Goal: Information Seeking & Learning: Learn about a topic

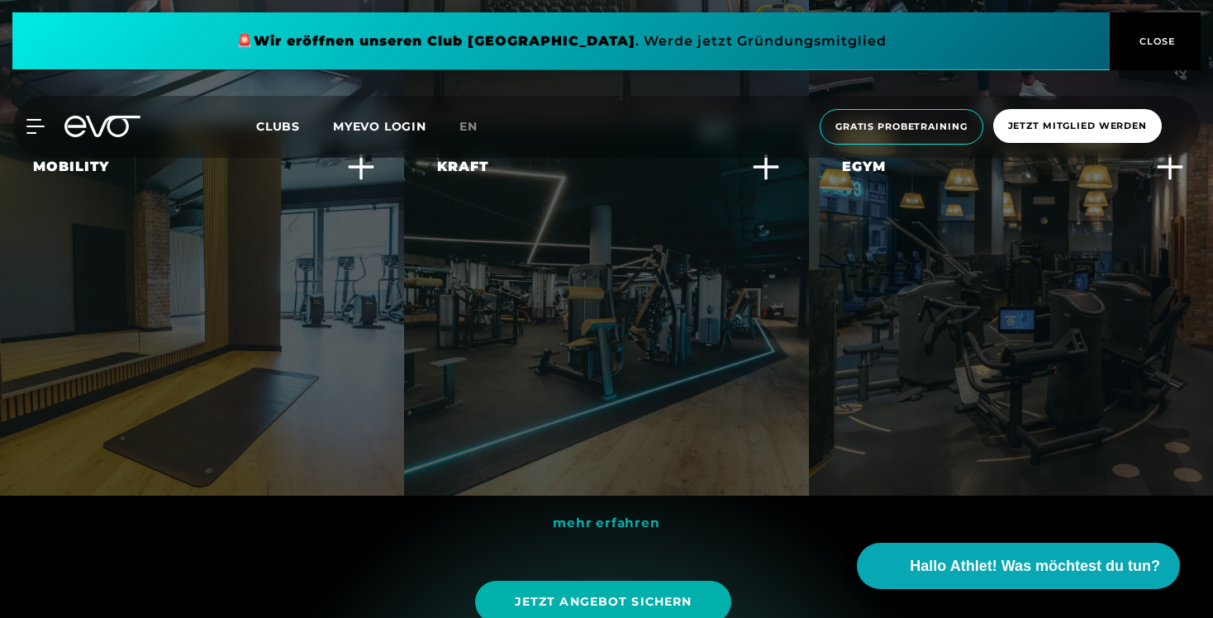
scroll to position [4954, 0]
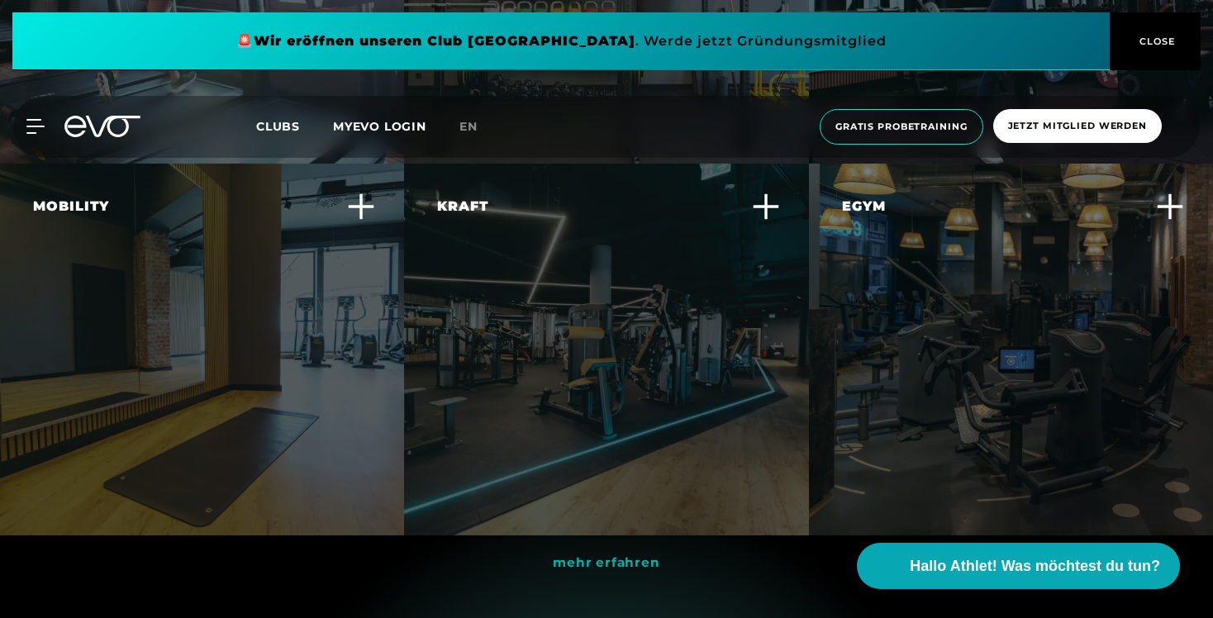
click at [1083, 197] on div "Egym" at bounding box center [1000, 207] width 317 height 20
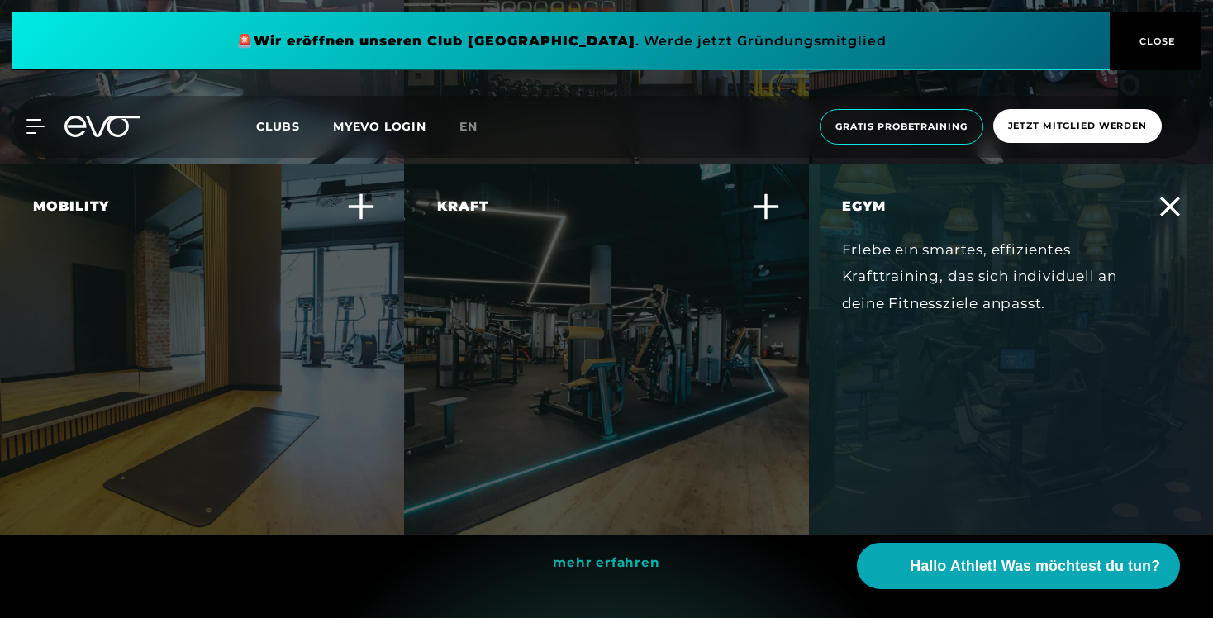
click at [993, 282] on div "Erlebe ein smartes, effizientes Krafttraining, das sich individuell an deine Fi…" at bounding box center [1000, 276] width 317 height 80
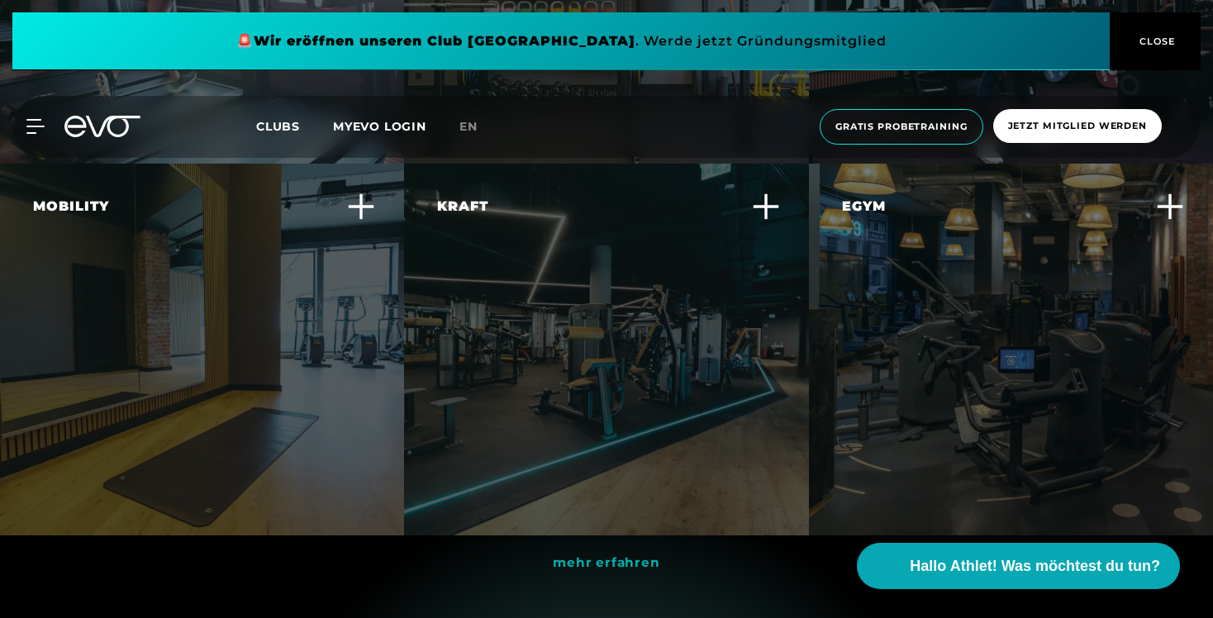
click at [993, 282] on div "Egym Erlebe ein smartes, effizientes Krafttraining, das sich individuell an dei…" at bounding box center [1000, 267] width 317 height 140
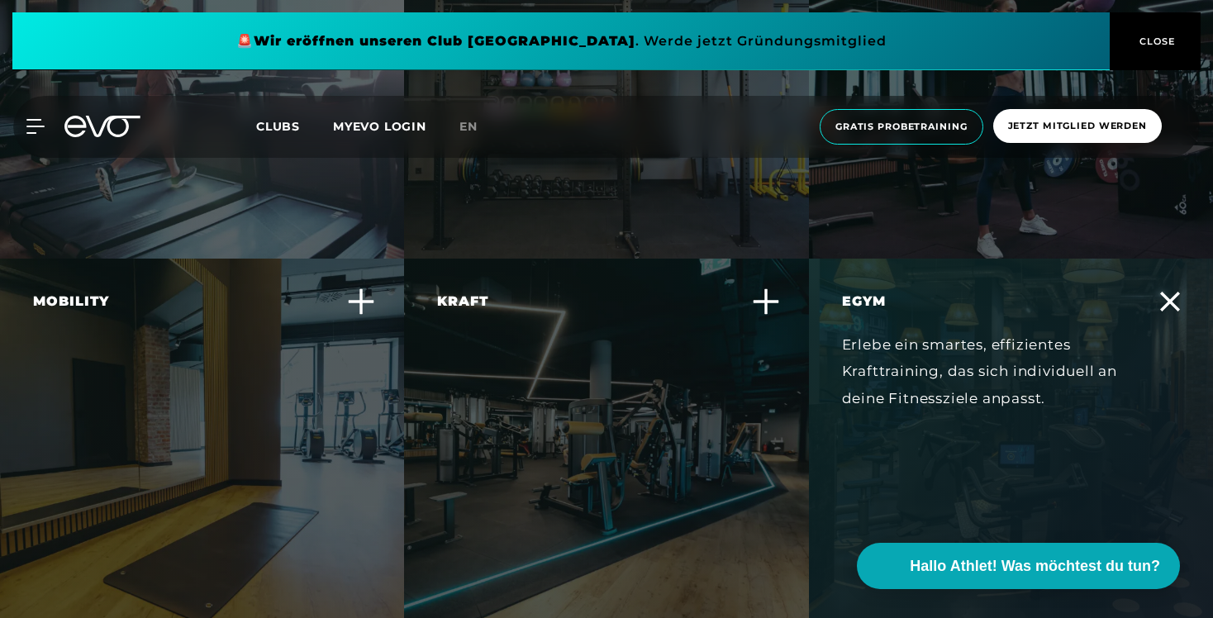
scroll to position [4867, 0]
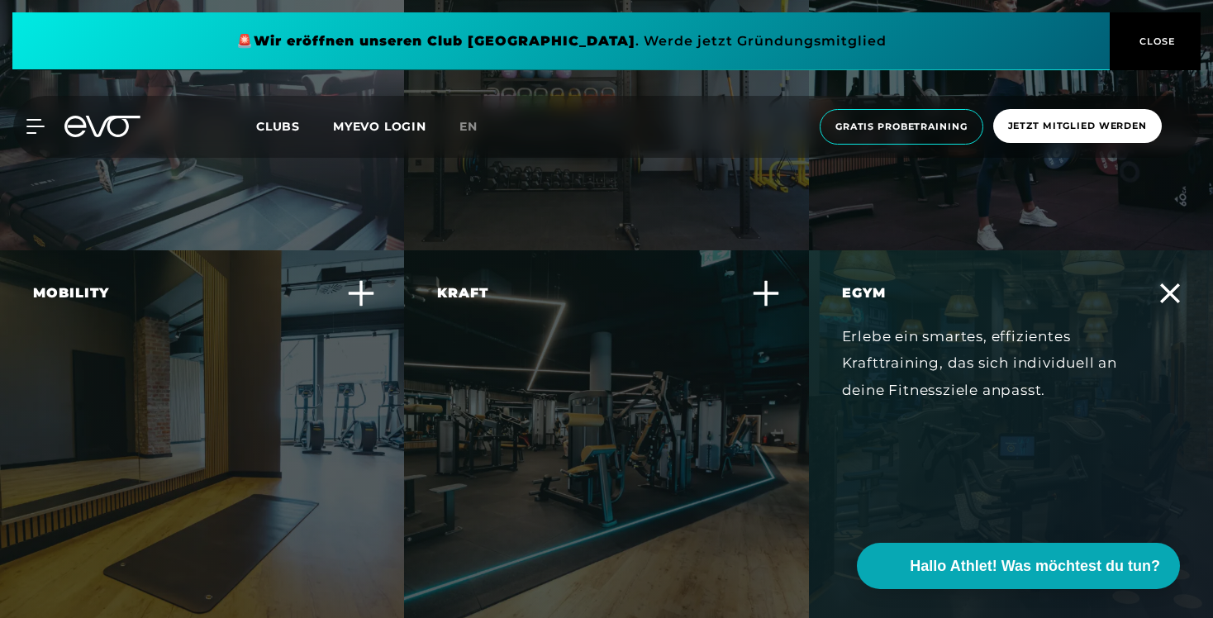
click at [663, 312] on div "Kraft Steigere deine Muskelkraft und -ausdauer mit effektiven Krafttrainingsger…" at bounding box center [595, 353] width 317 height 140
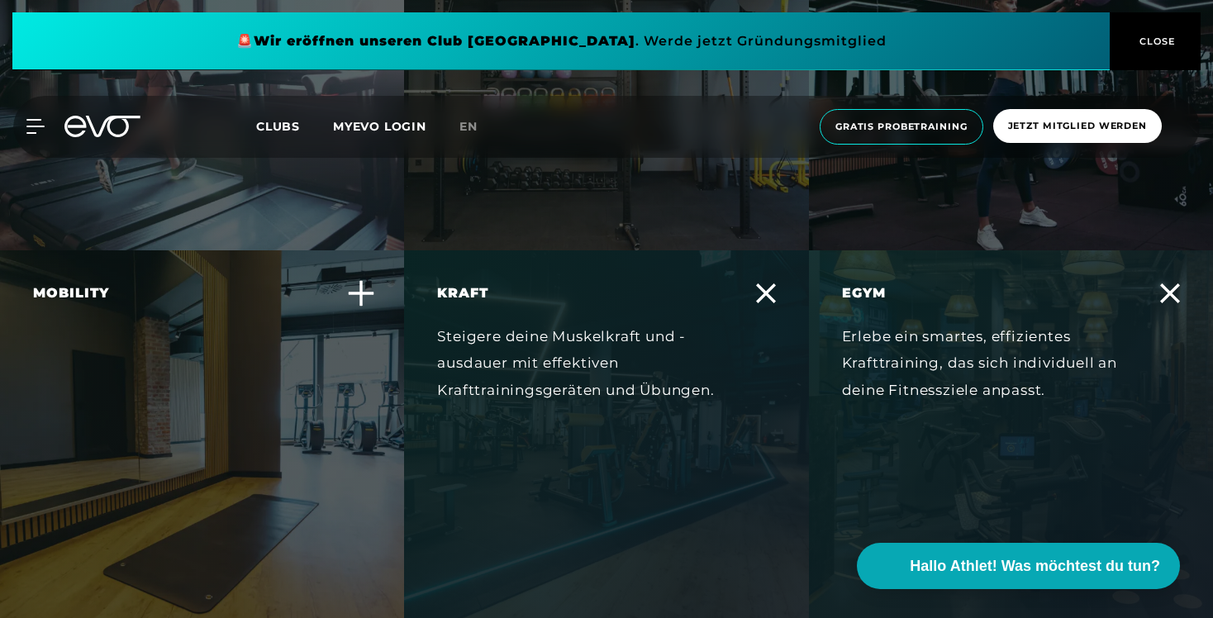
click at [663, 323] on div "Steigere deine Muskelkraft und -ausdauer mit effektiven Krafttrainingsgeräten u…" at bounding box center [595, 363] width 317 height 80
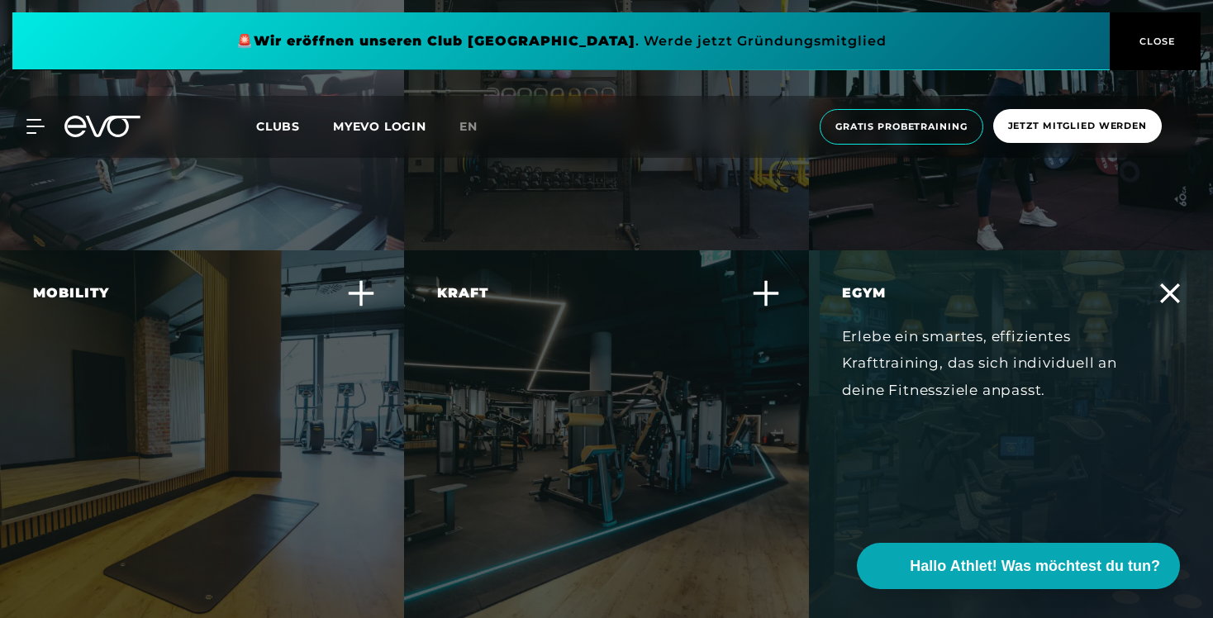
click at [911, 323] on div "Erlebe ein smartes, effizientes Krafttraining, das sich individuell an deine Fi…" at bounding box center [1000, 363] width 317 height 80
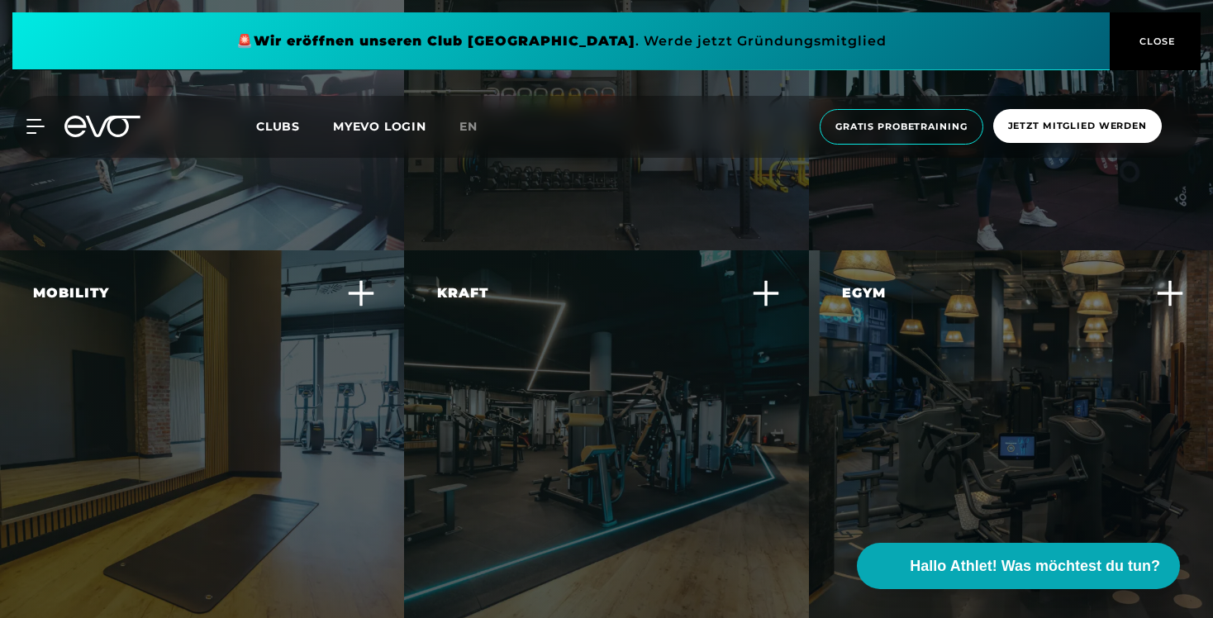
click at [911, 307] on div "Egym Erlebe ein smartes, effizientes Krafttraining, das sich individuell an dei…" at bounding box center [1000, 353] width 317 height 140
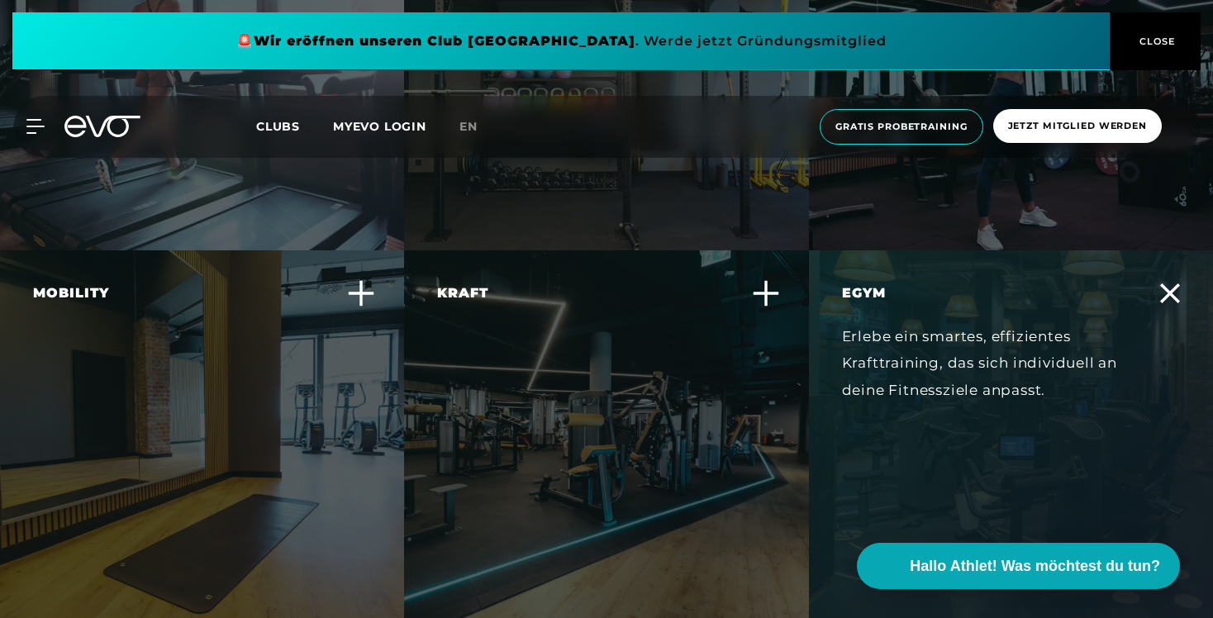
scroll to position [4897, 0]
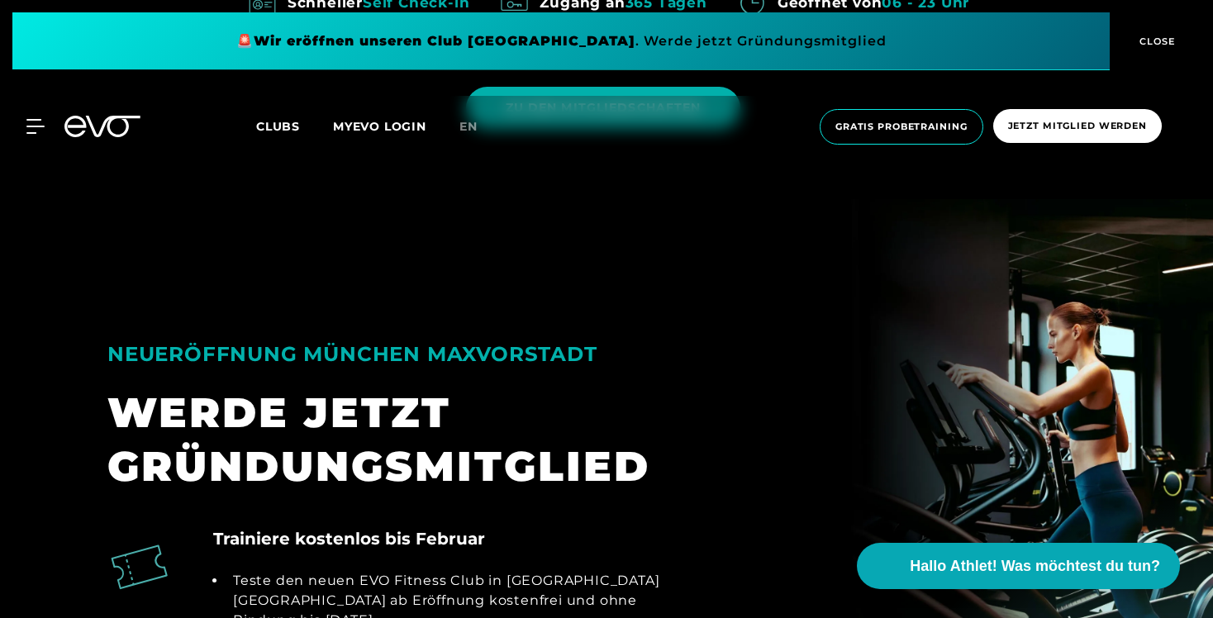
scroll to position [1554, 0]
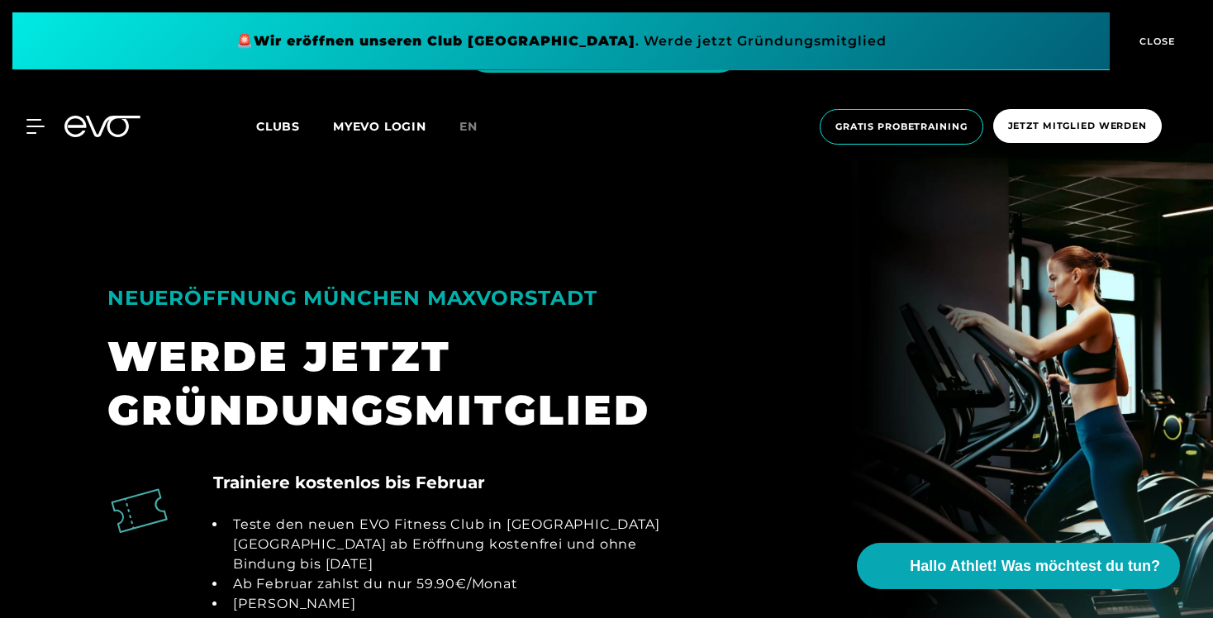
click at [1164, 43] on span "CLOSE" at bounding box center [1156, 41] width 40 height 15
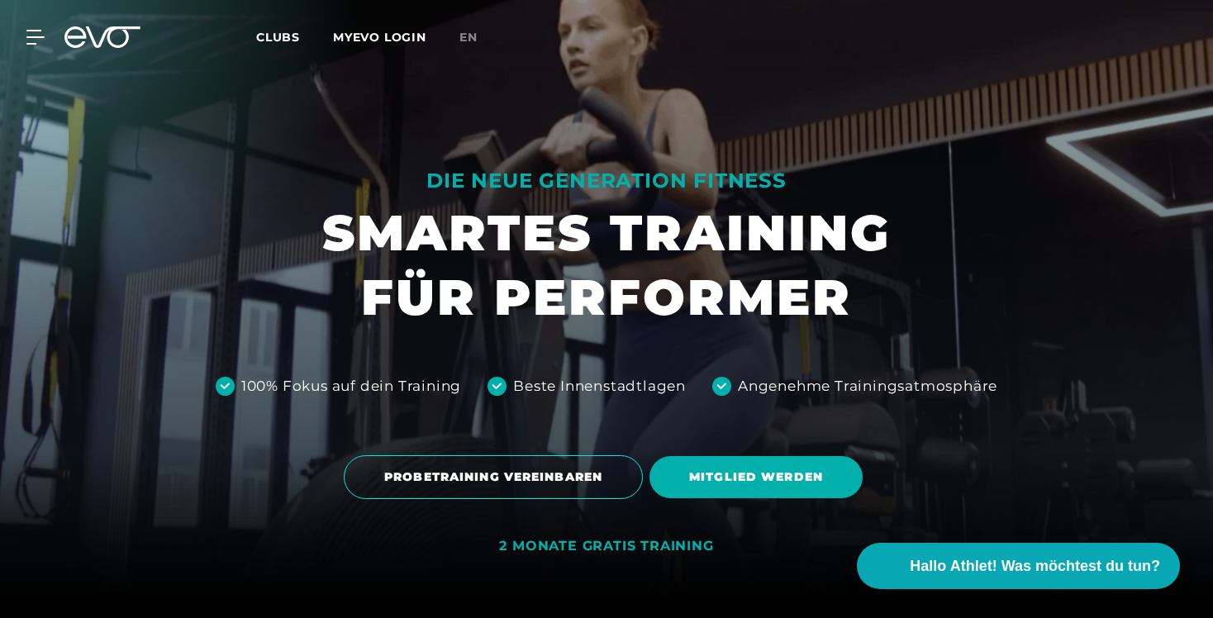
scroll to position [0, 0]
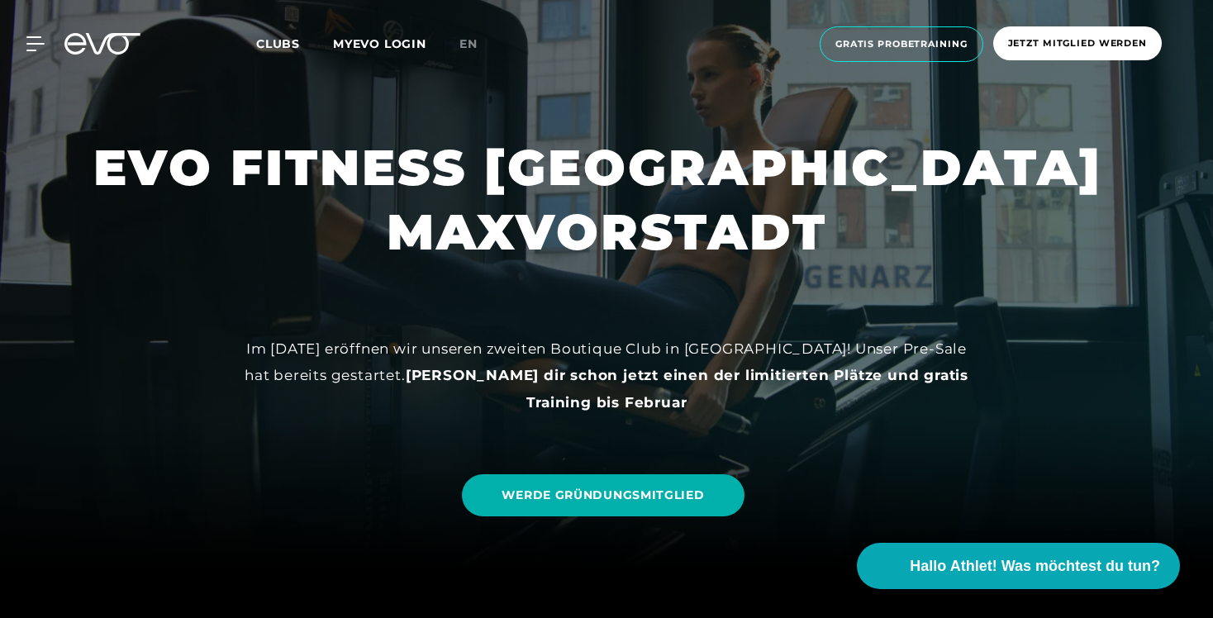
scroll to position [46, 0]
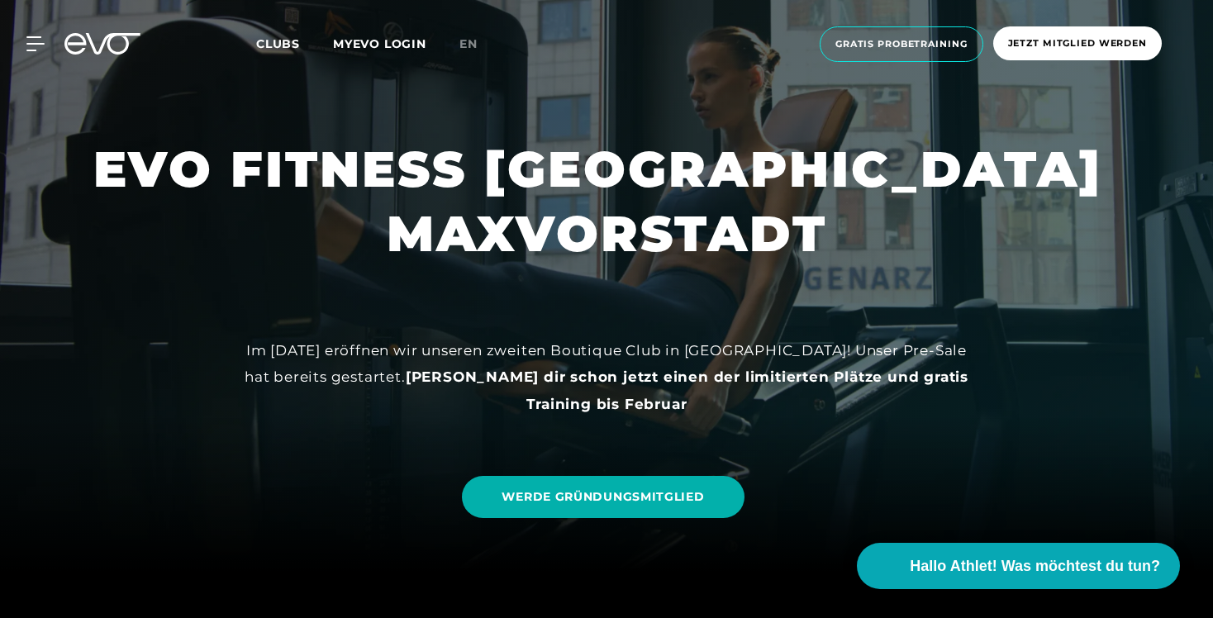
click at [115, 41] on icon at bounding box center [102, 43] width 76 height 21
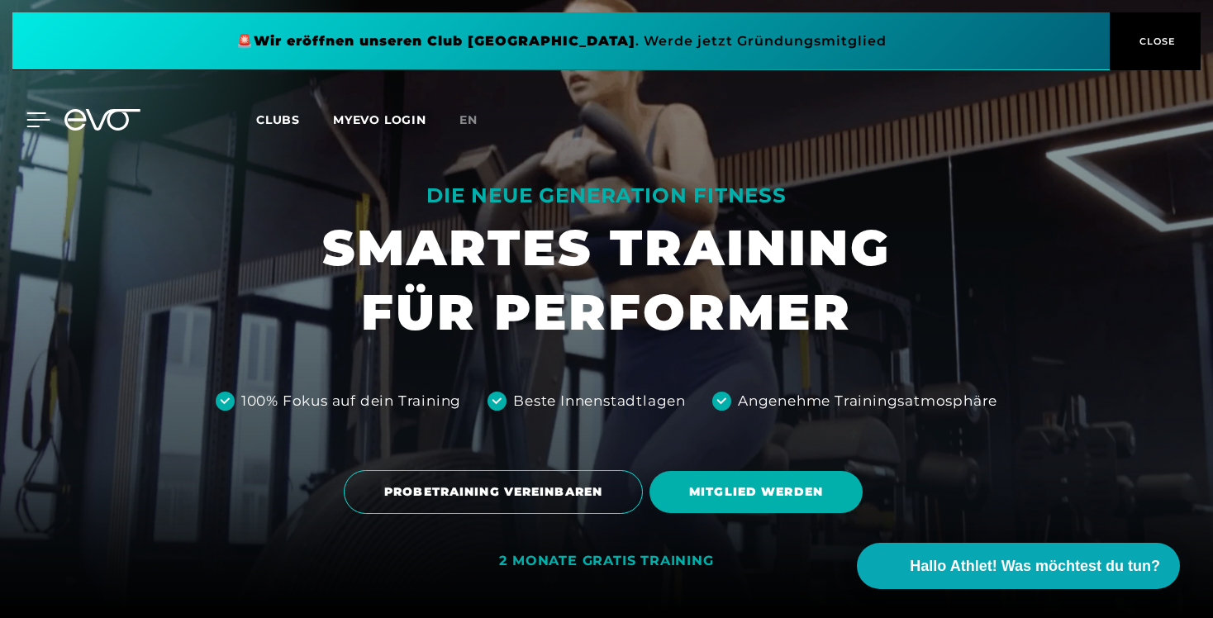
click at [40, 117] on icon at bounding box center [38, 119] width 24 height 15
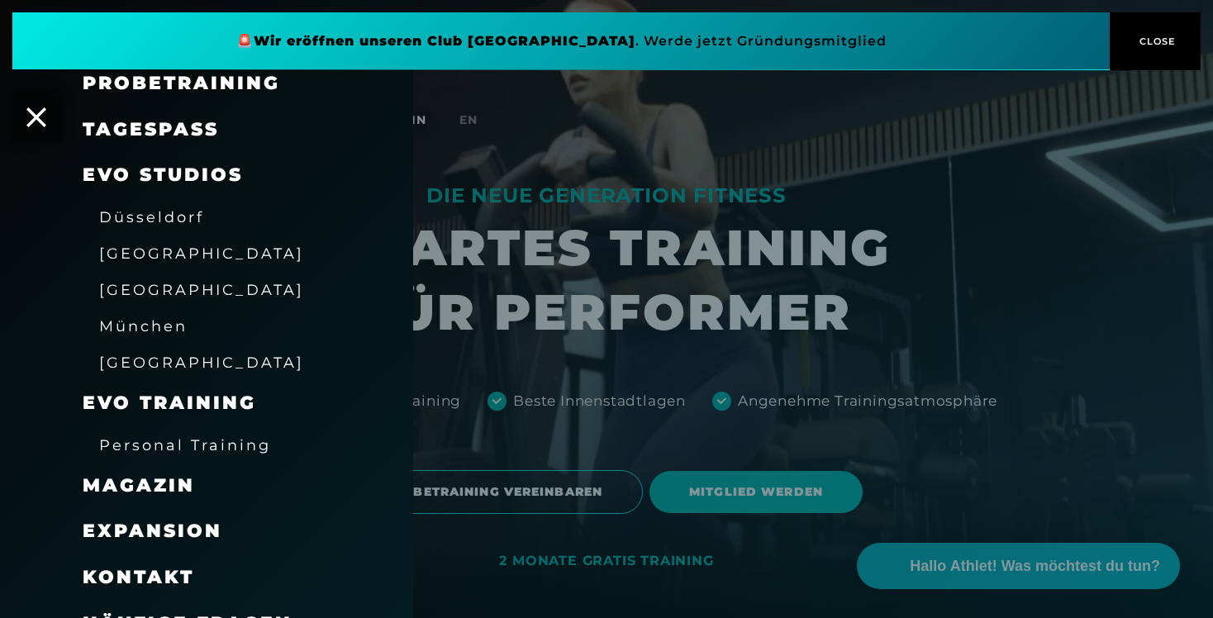
scroll to position [163, 0]
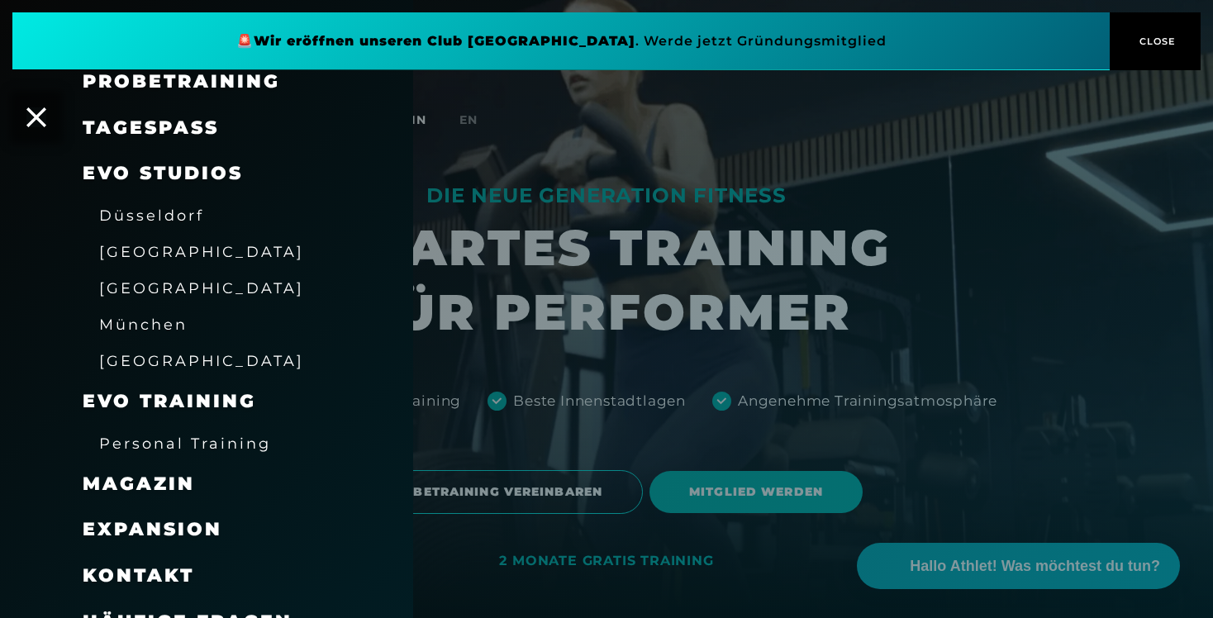
click at [187, 402] on span "EVO Training" at bounding box center [170, 401] width 174 height 22
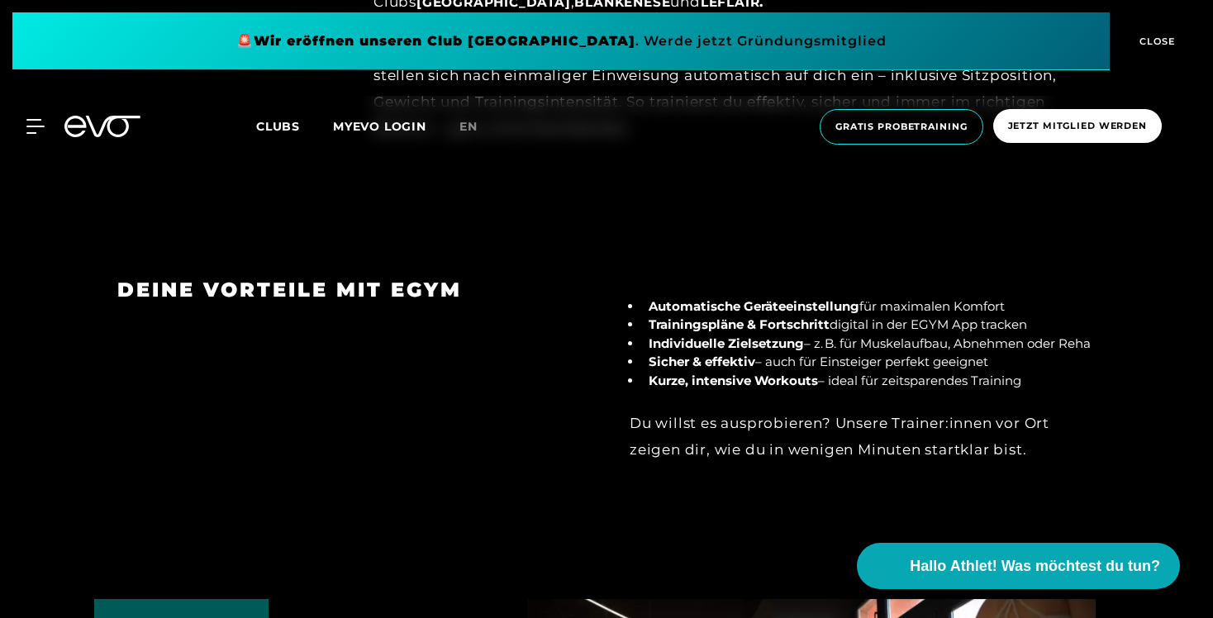
scroll to position [1968, 0]
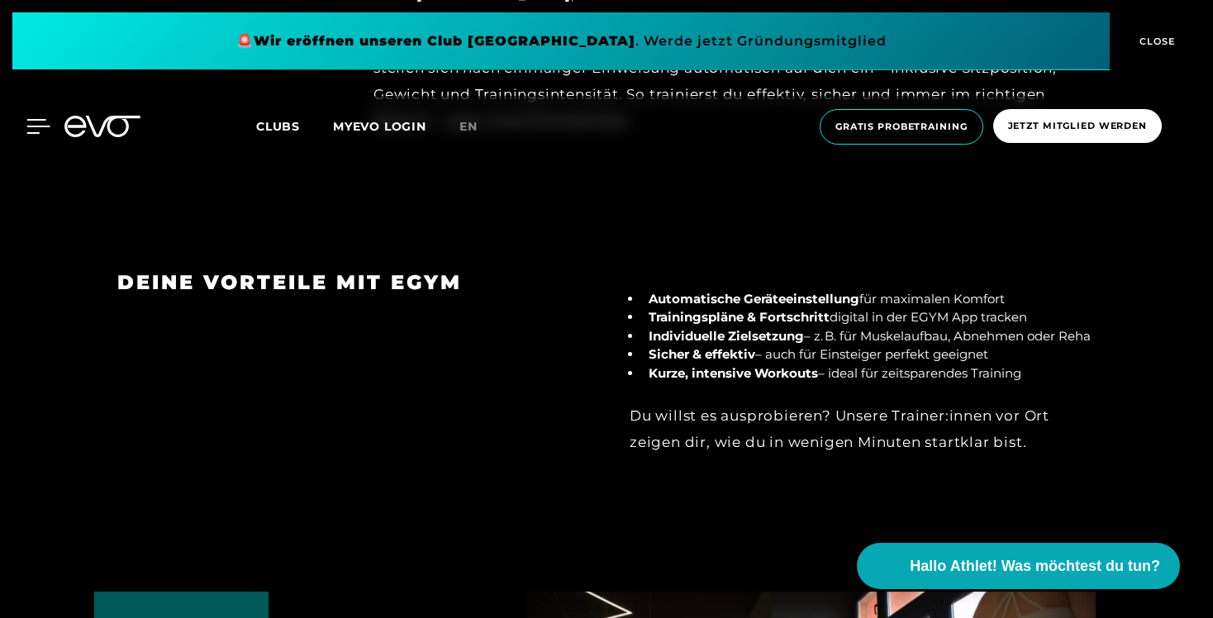
click at [40, 127] on icon at bounding box center [38, 126] width 24 height 15
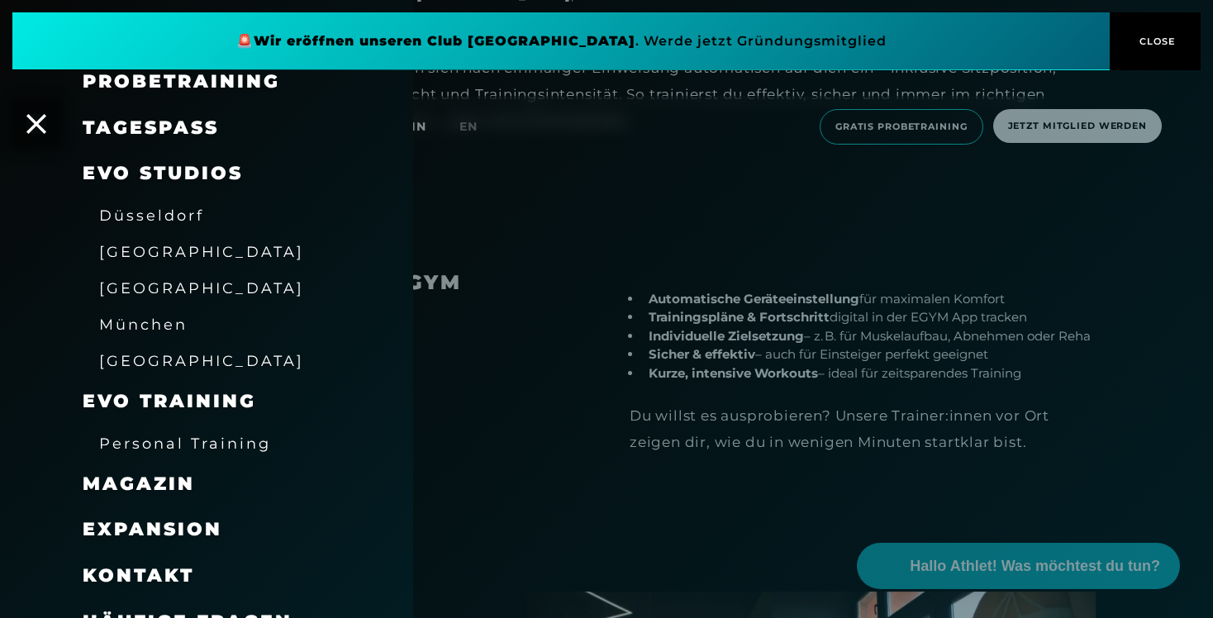
click at [150, 297] on span "[GEOGRAPHIC_DATA]" at bounding box center [201, 287] width 205 height 17
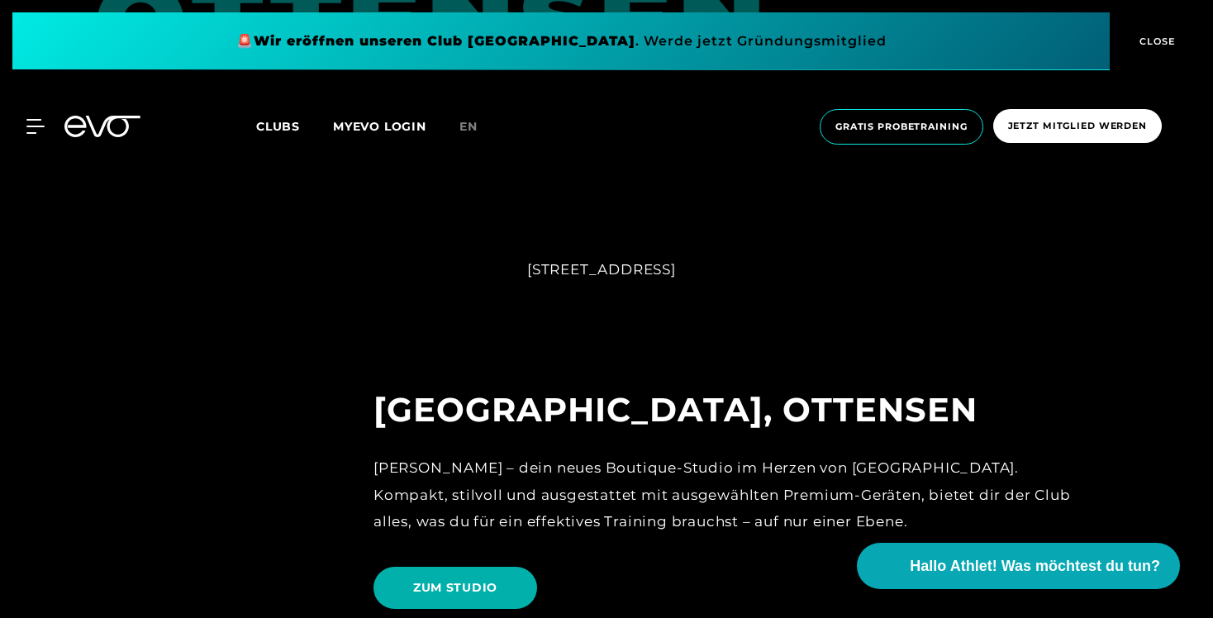
scroll to position [3492, 0]
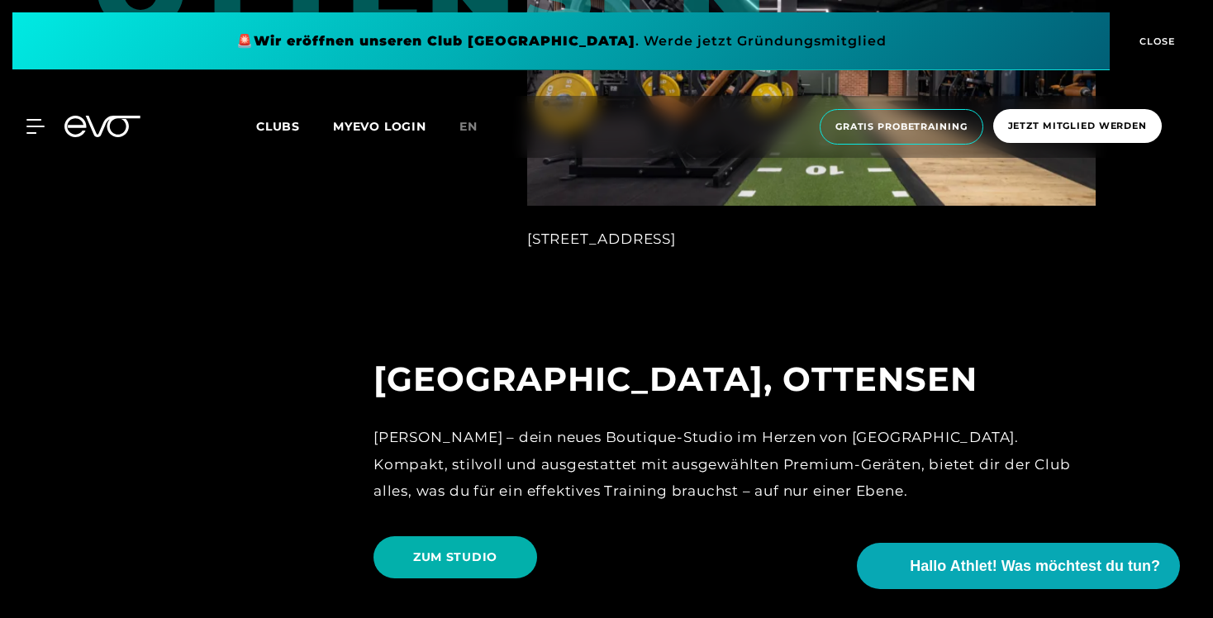
click at [72, 131] on icon at bounding box center [102, 126] width 76 height 21
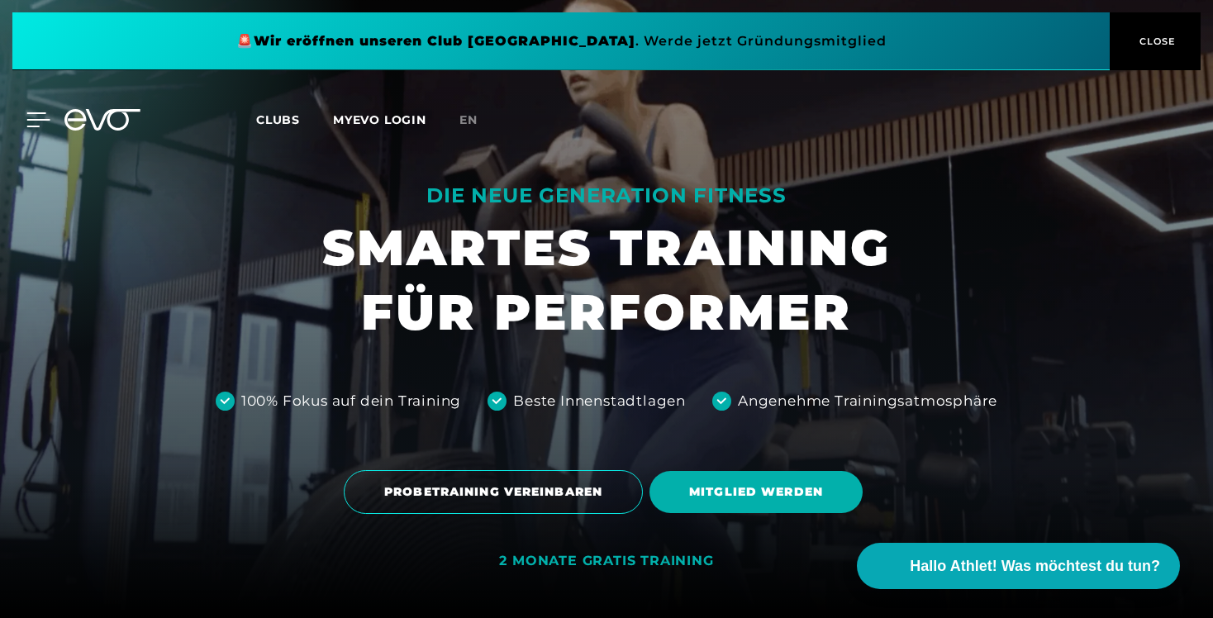
click at [42, 122] on icon at bounding box center [38, 119] width 24 height 15
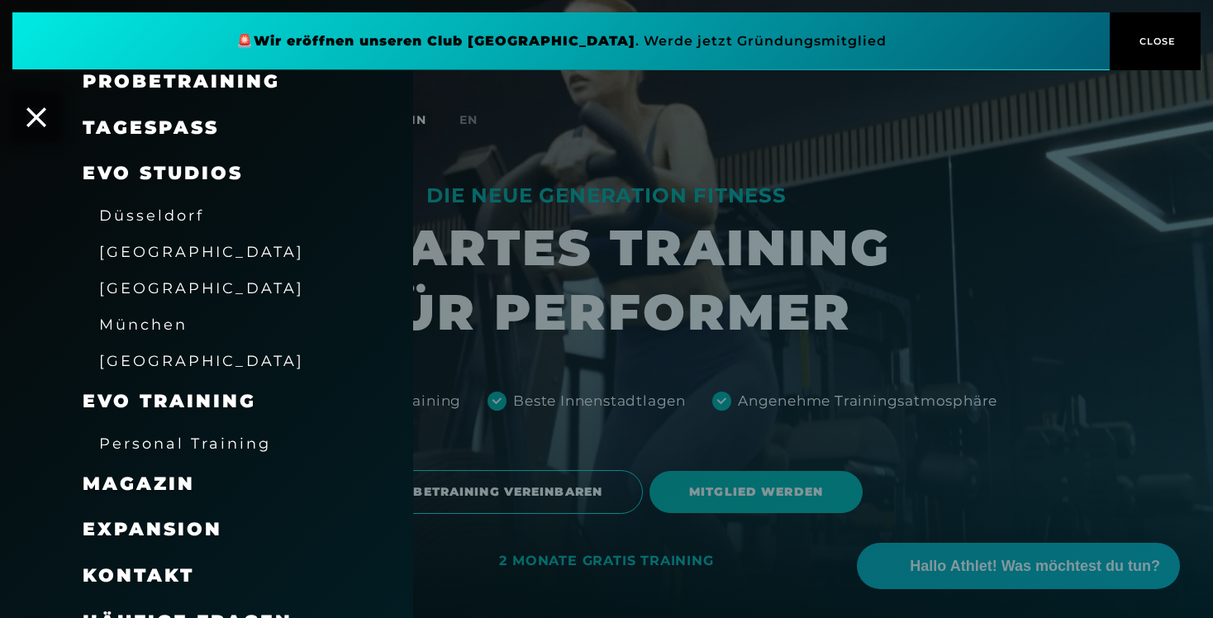
click at [155, 224] on span "Düsseldorf" at bounding box center [151, 215] width 105 height 17
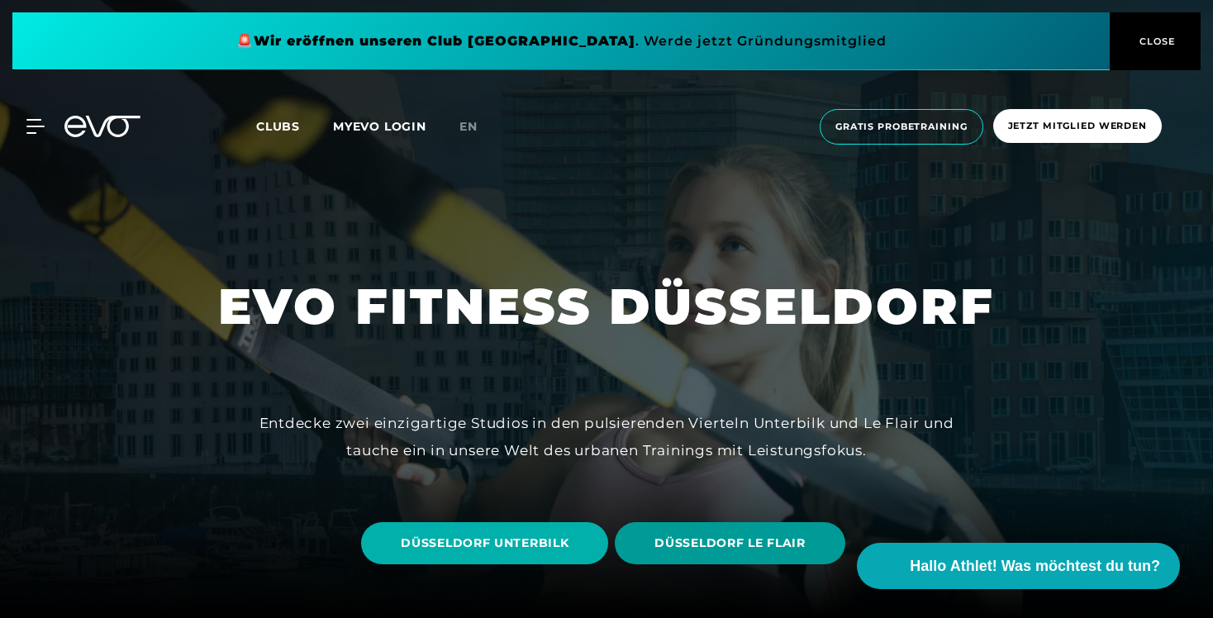
click at [659, 550] on span "DÜSSELDORF LE FLAIR" at bounding box center [730, 543] width 150 height 17
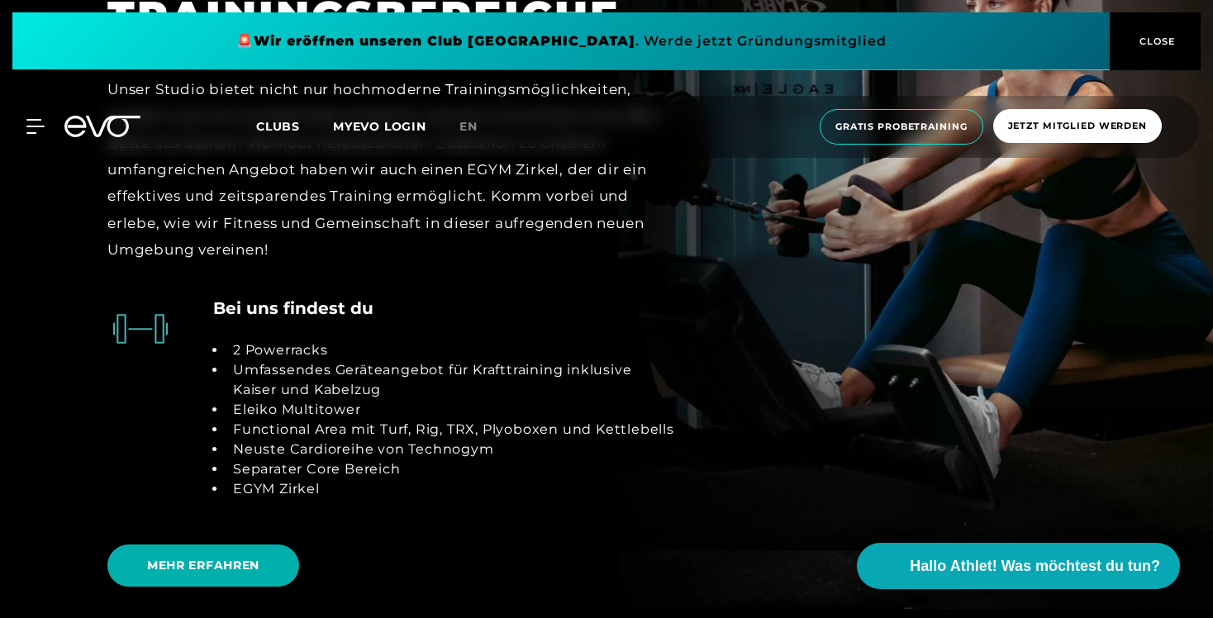
scroll to position [2912, 0]
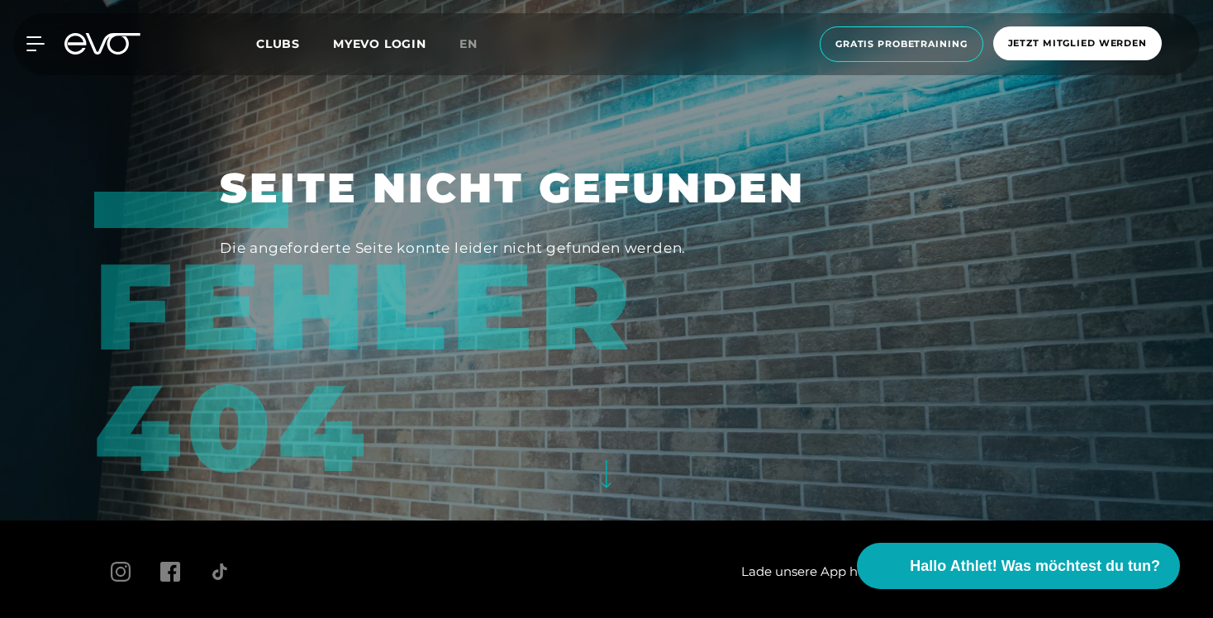
scroll to position [70, 0]
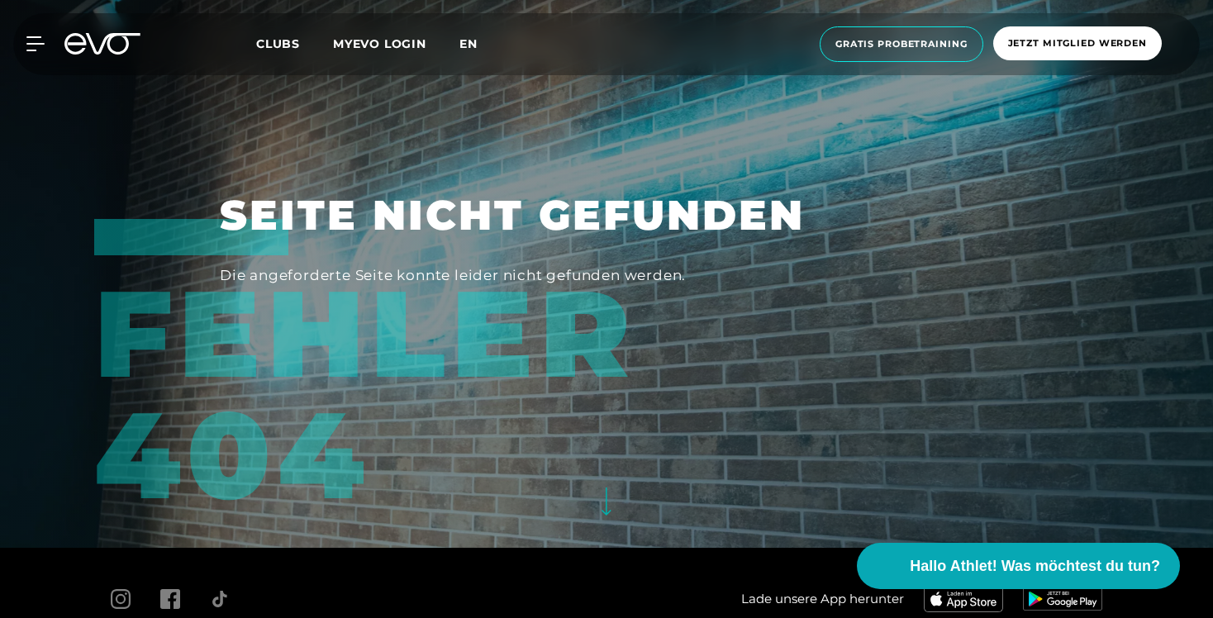
click at [471, 43] on span "en" at bounding box center [469, 43] width 18 height 15
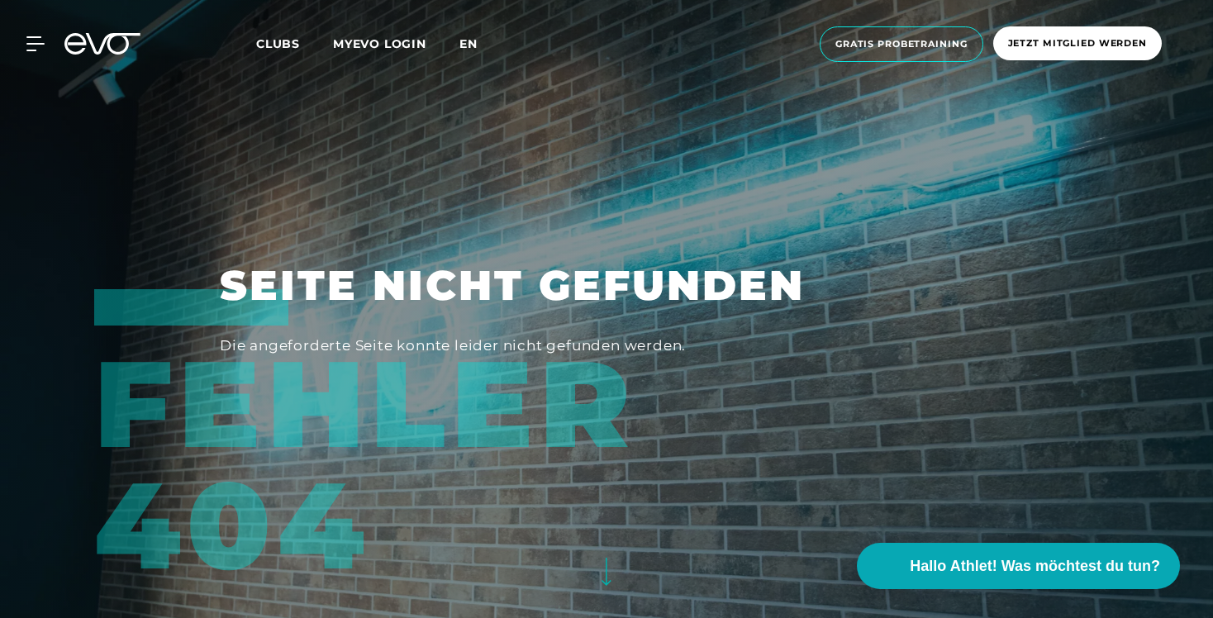
click at [470, 42] on span "en" at bounding box center [469, 43] width 18 height 15
click at [31, 44] on icon at bounding box center [38, 43] width 23 height 13
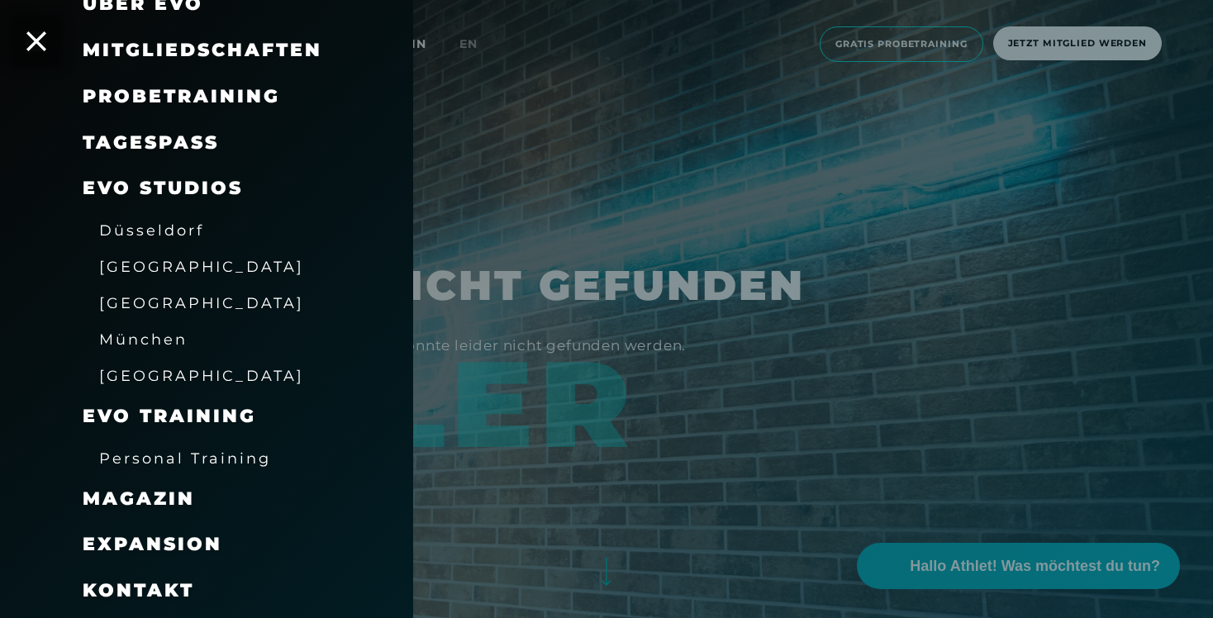
scroll to position [150, 0]
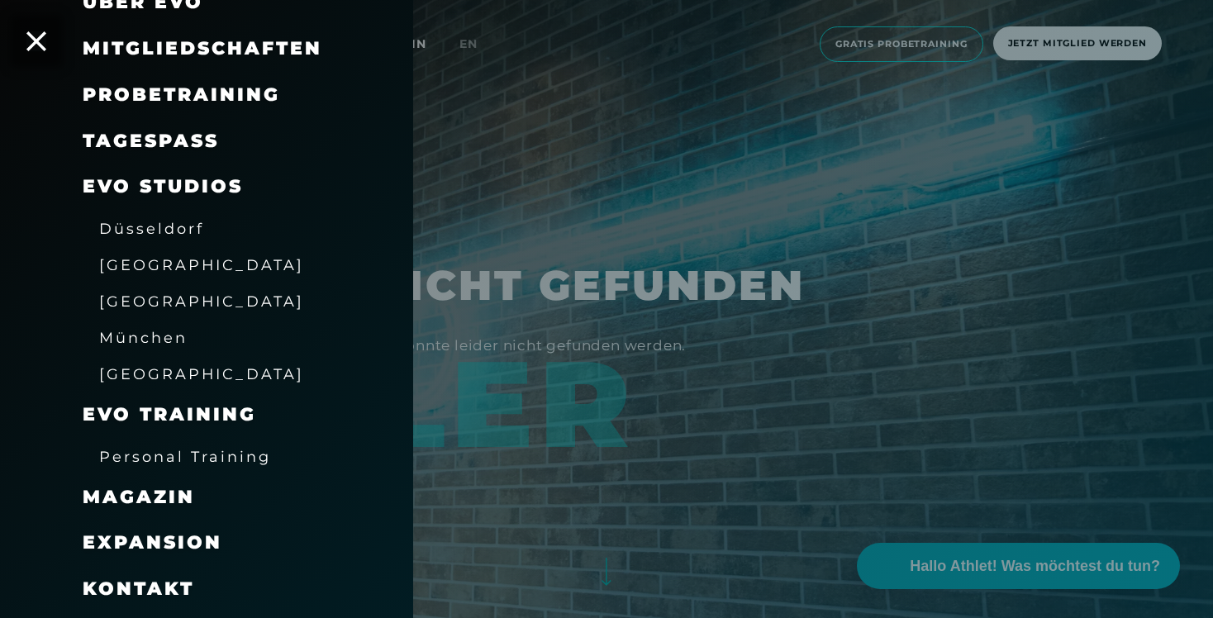
click at [164, 498] on span "Magazin" at bounding box center [139, 497] width 112 height 22
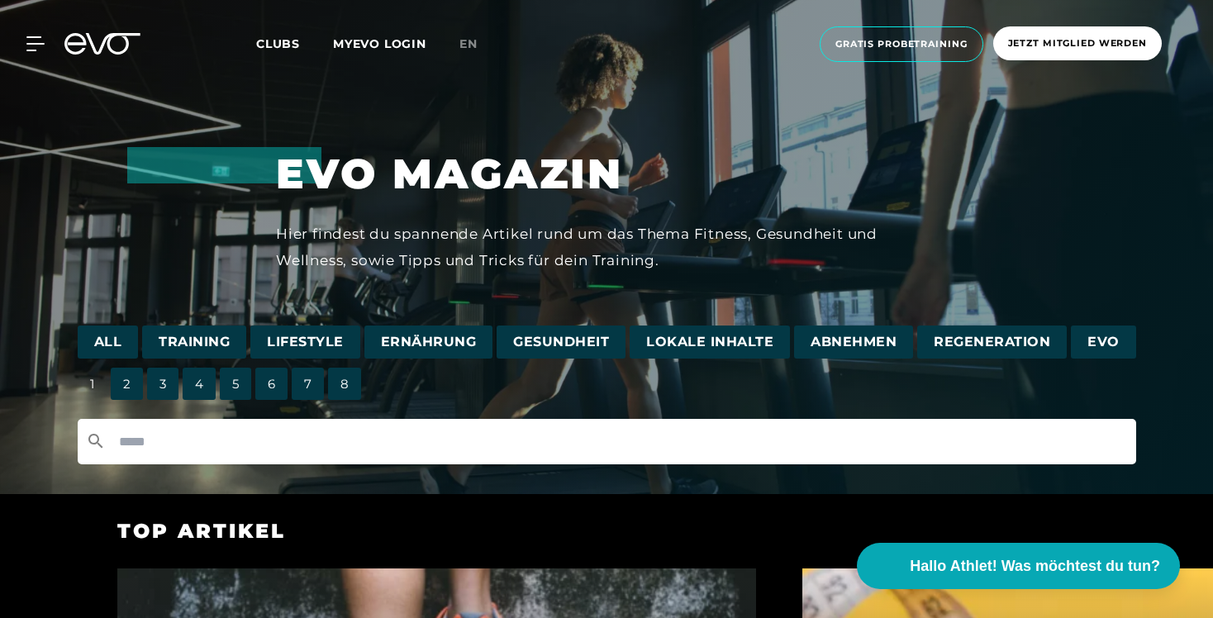
click at [291, 446] on input "text" at bounding box center [607, 441] width 1059 height 45
type input "****"
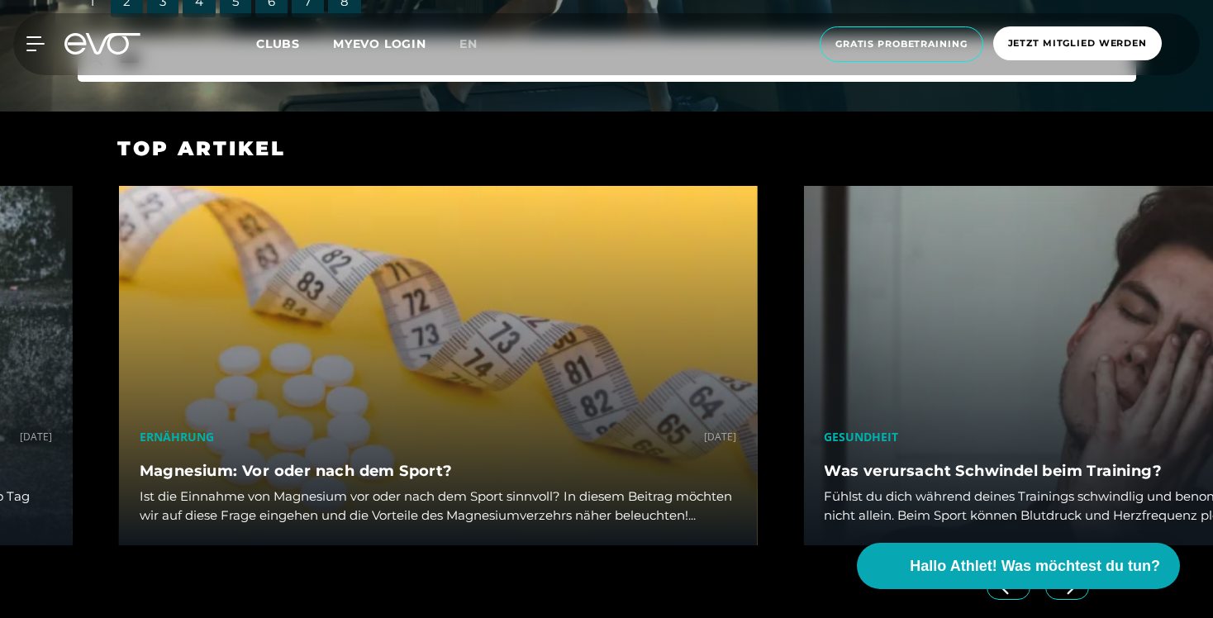
scroll to position [323, 0]
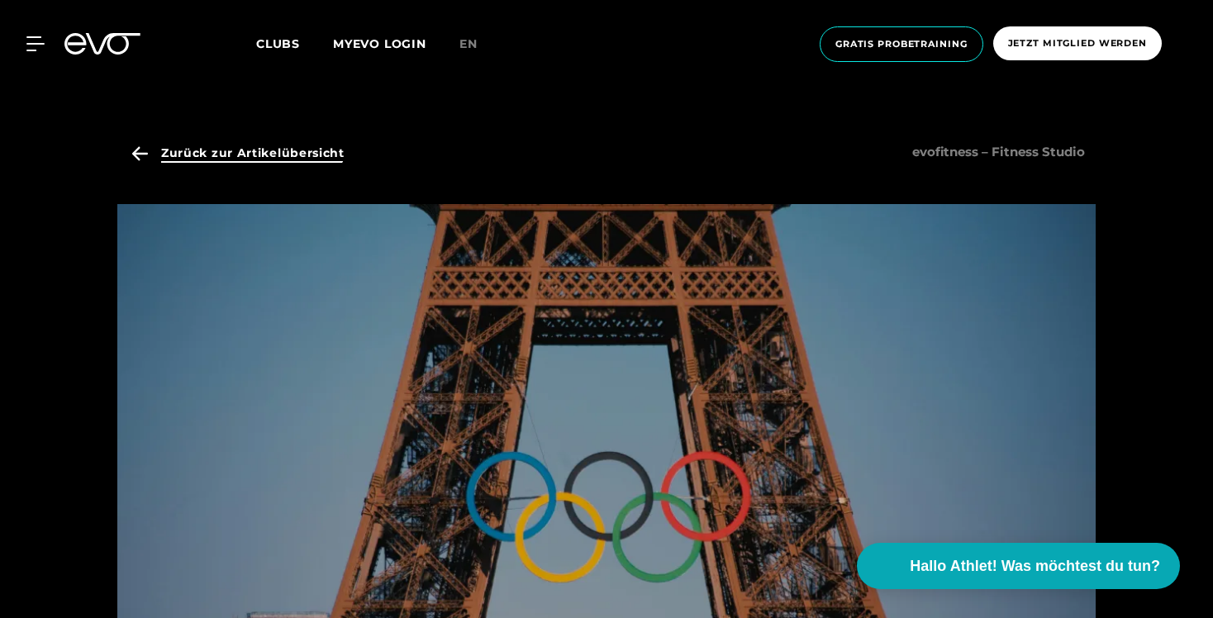
click at [150, 140] on span "Zurück zur Artikelübersicht" at bounding box center [235, 153] width 219 height 42
click at [31, 36] on icon at bounding box center [38, 43] width 24 height 15
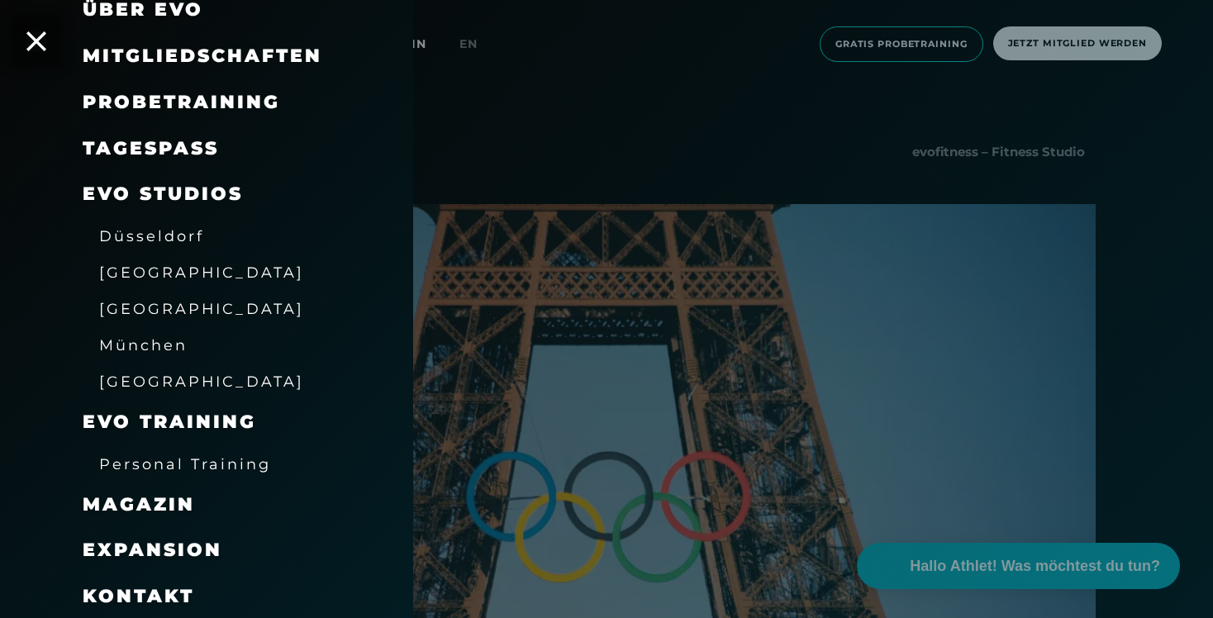
scroll to position [145, 0]
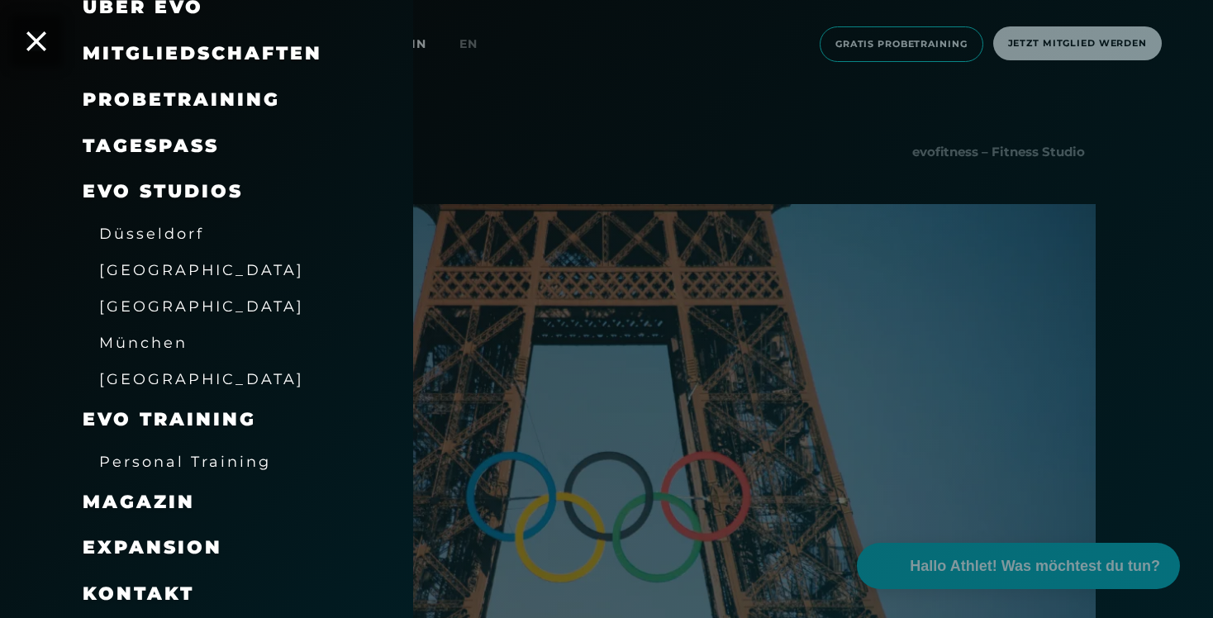
click at [161, 505] on span "Magazin" at bounding box center [139, 502] width 112 height 22
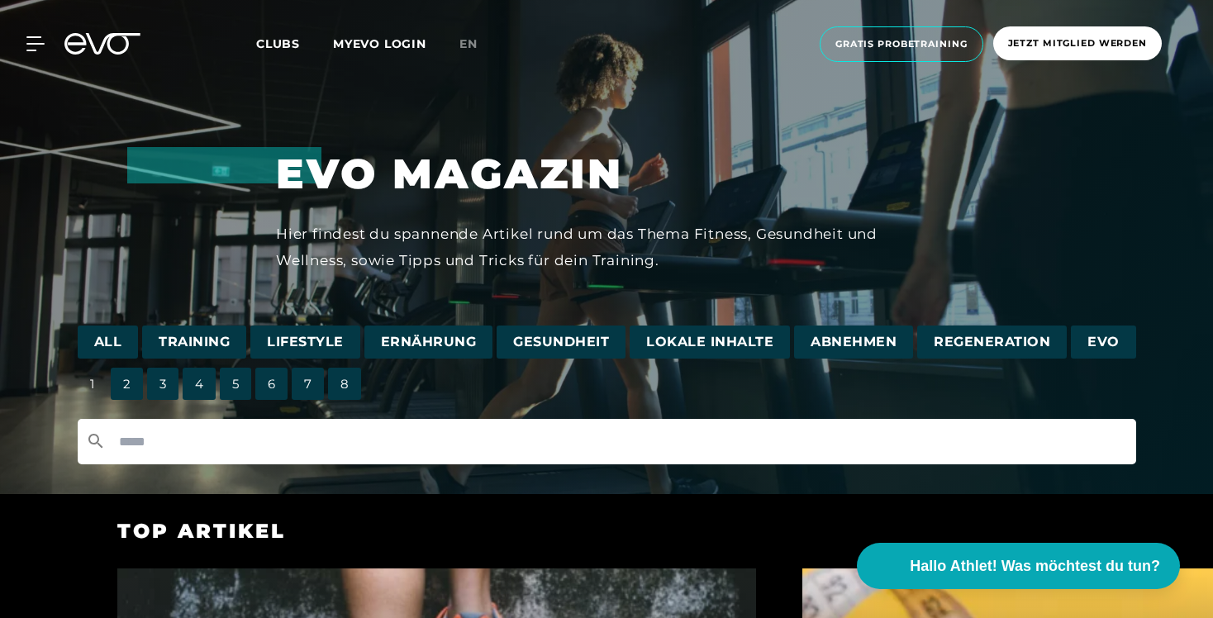
click at [302, 449] on input "text" at bounding box center [607, 441] width 1059 height 45
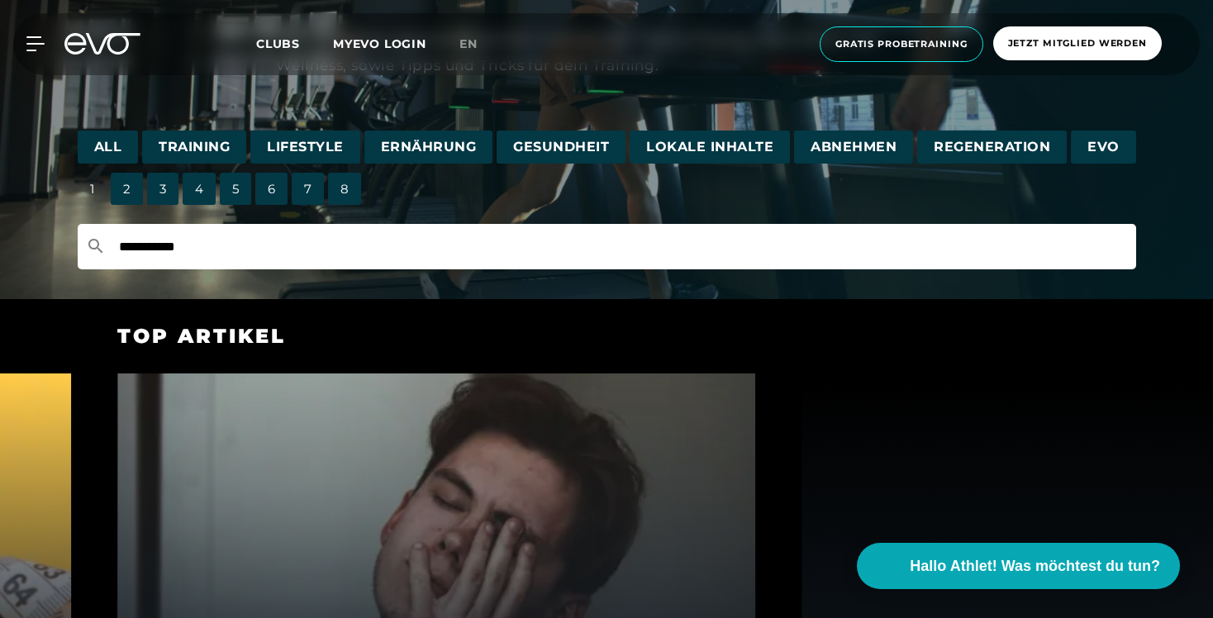
scroll to position [196, 0]
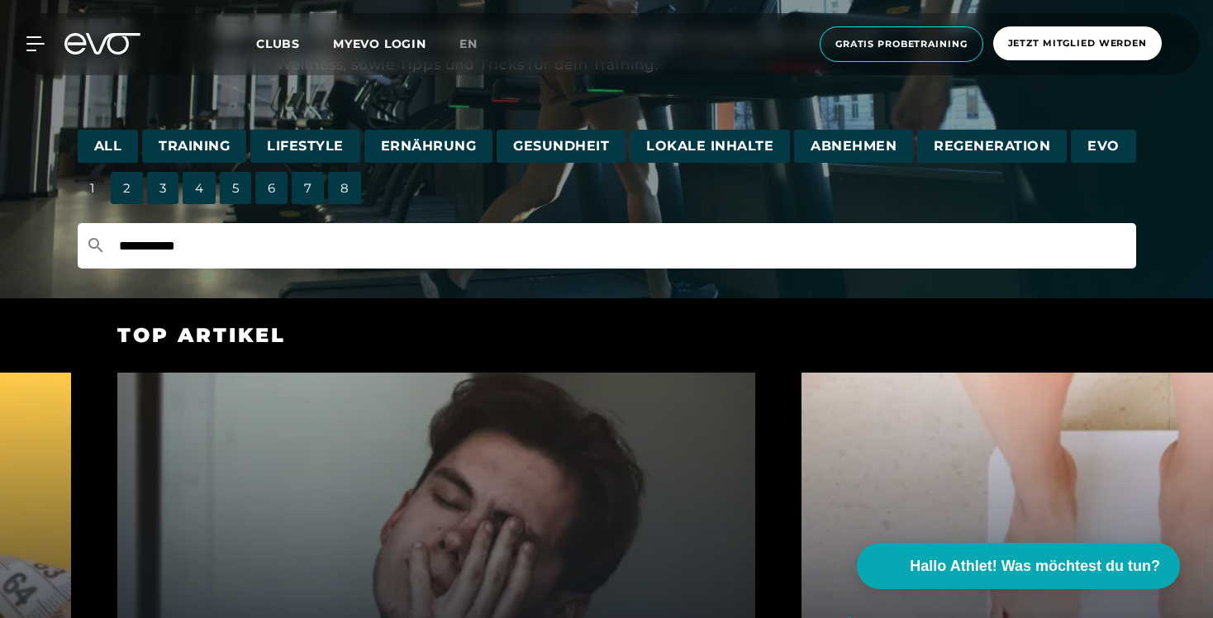
click at [302, 252] on input "**********" at bounding box center [607, 245] width 1059 height 45
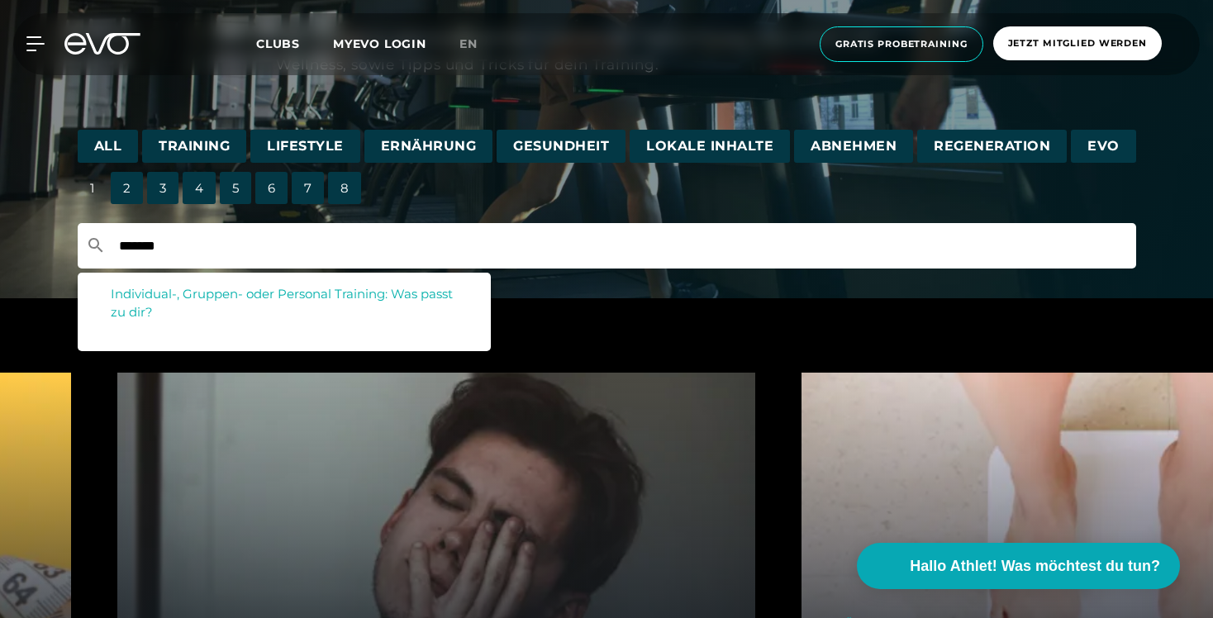
type input "*******"
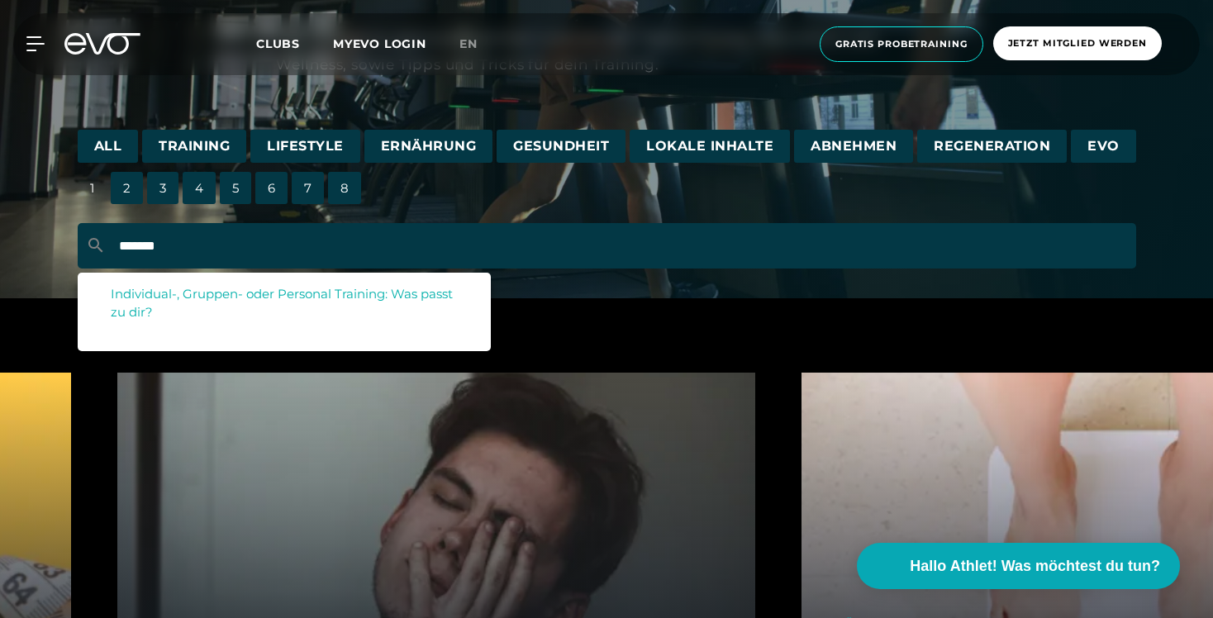
click at [299, 299] on span "Individual-, Gruppen- oder Personal Training: Was passt zu dir?" at bounding box center [282, 303] width 342 height 35
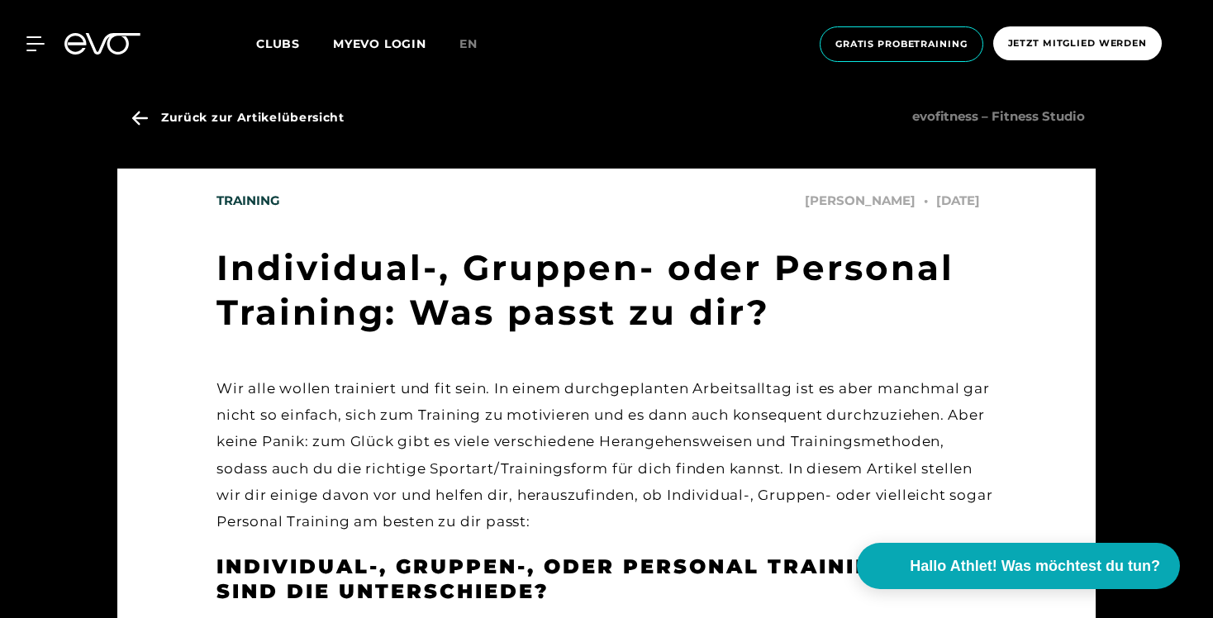
scroll to position [17, 0]
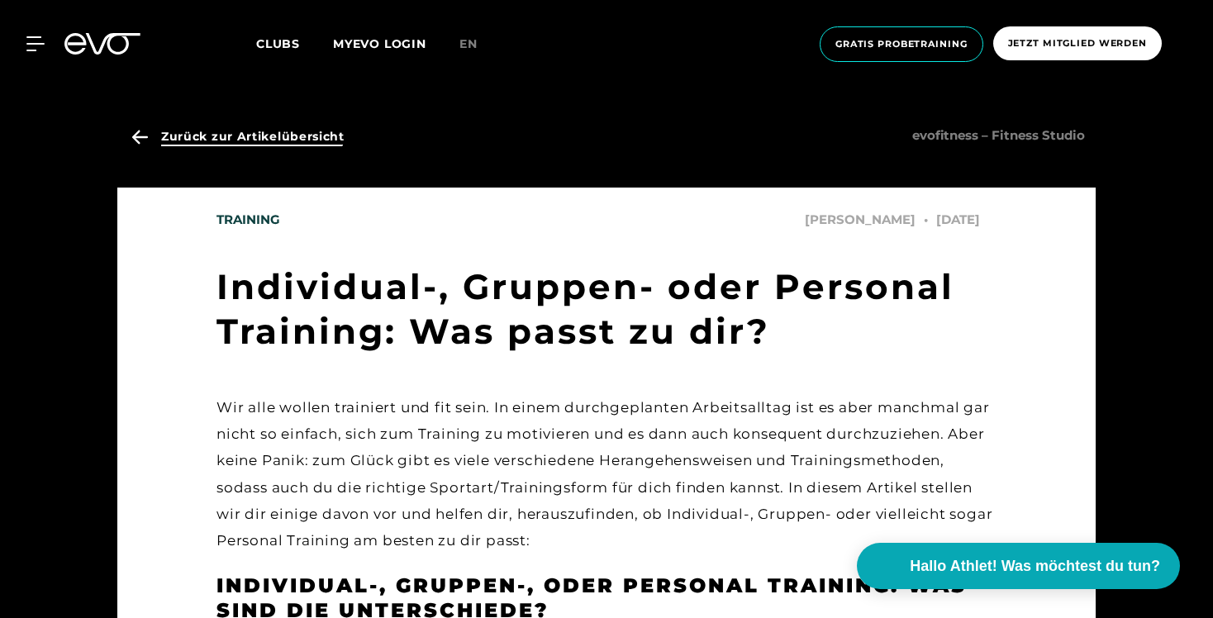
click at [282, 144] on span "Zurück zur Artikelübersicht" at bounding box center [252, 136] width 183 height 17
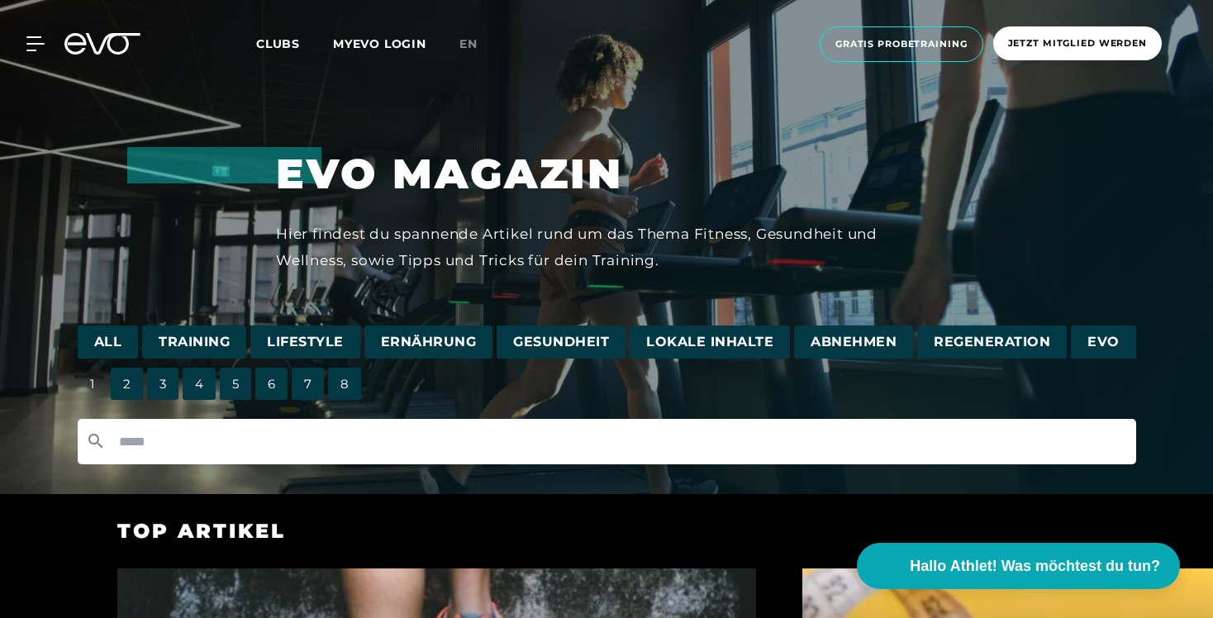
click at [379, 428] on input "text" at bounding box center [607, 441] width 1059 height 45
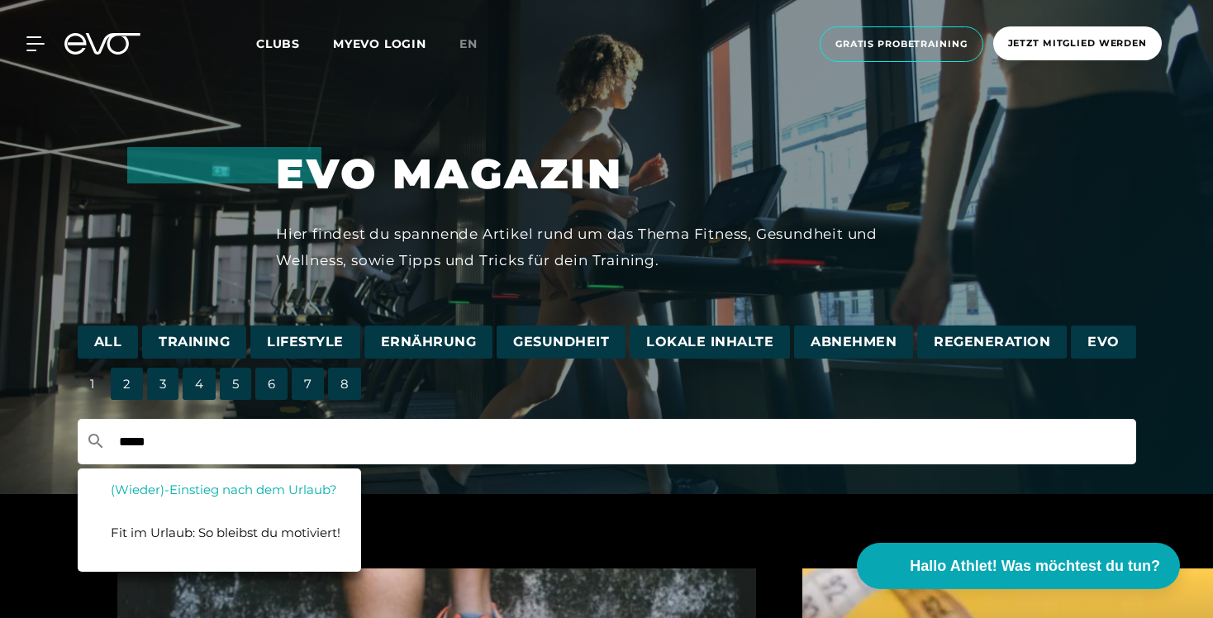
type input "*****"
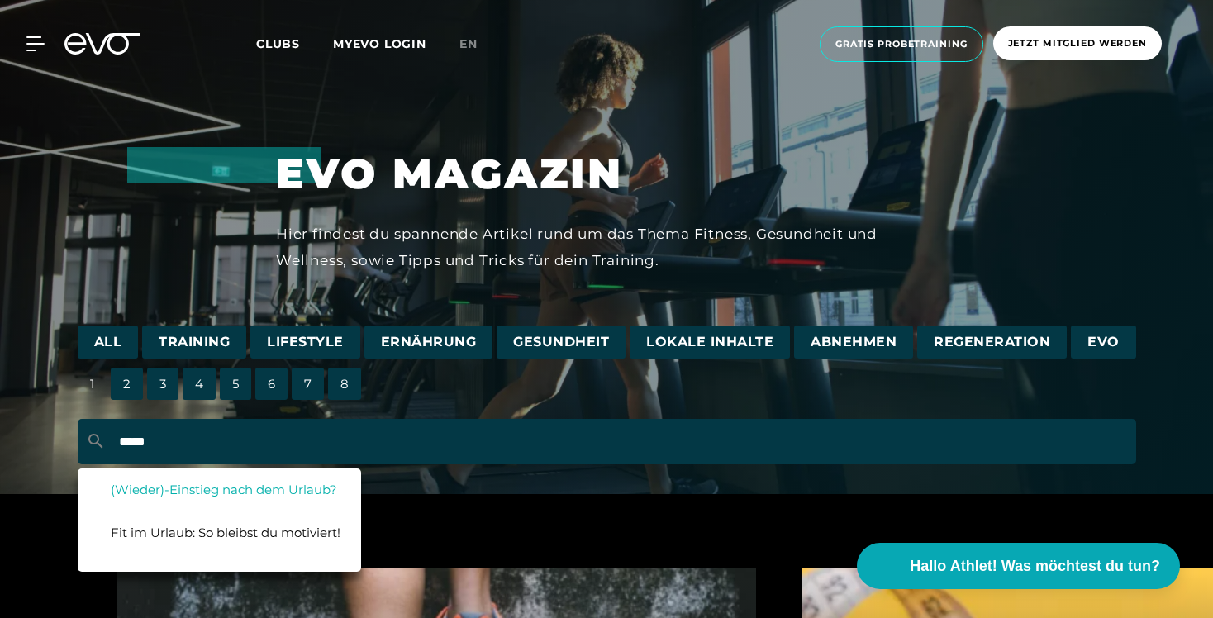
click at [302, 489] on span "(Wieder)-Einstieg nach dem Urlaub?" at bounding box center [224, 490] width 226 height 16
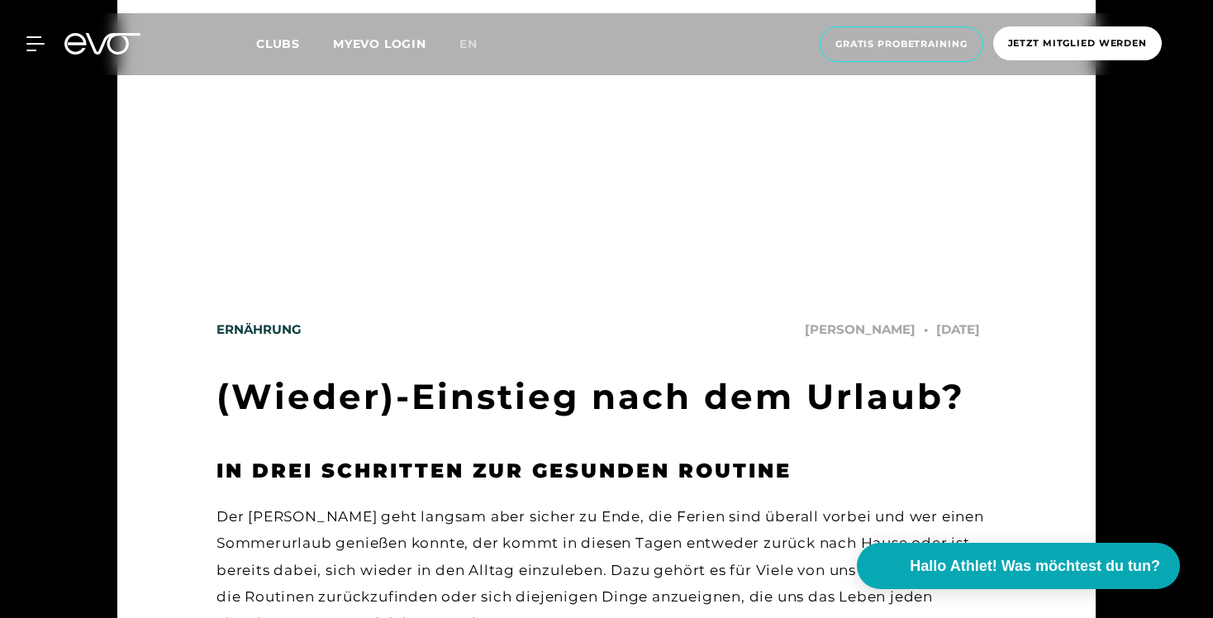
scroll to position [450, 0]
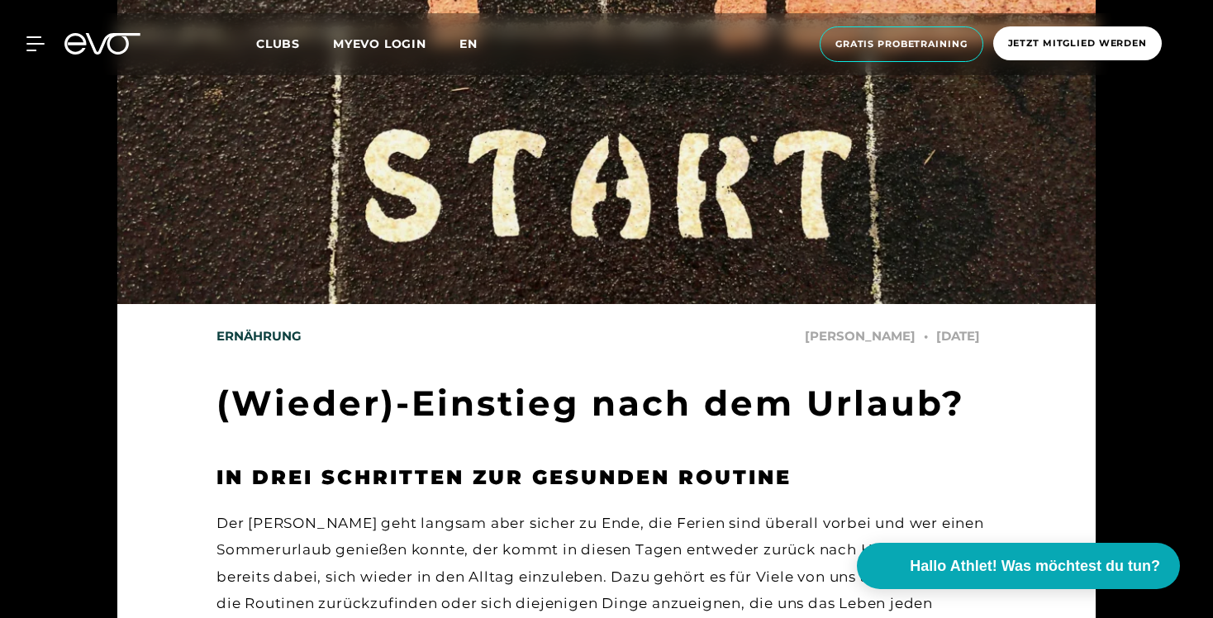
click at [471, 50] on span "en" at bounding box center [469, 43] width 18 height 15
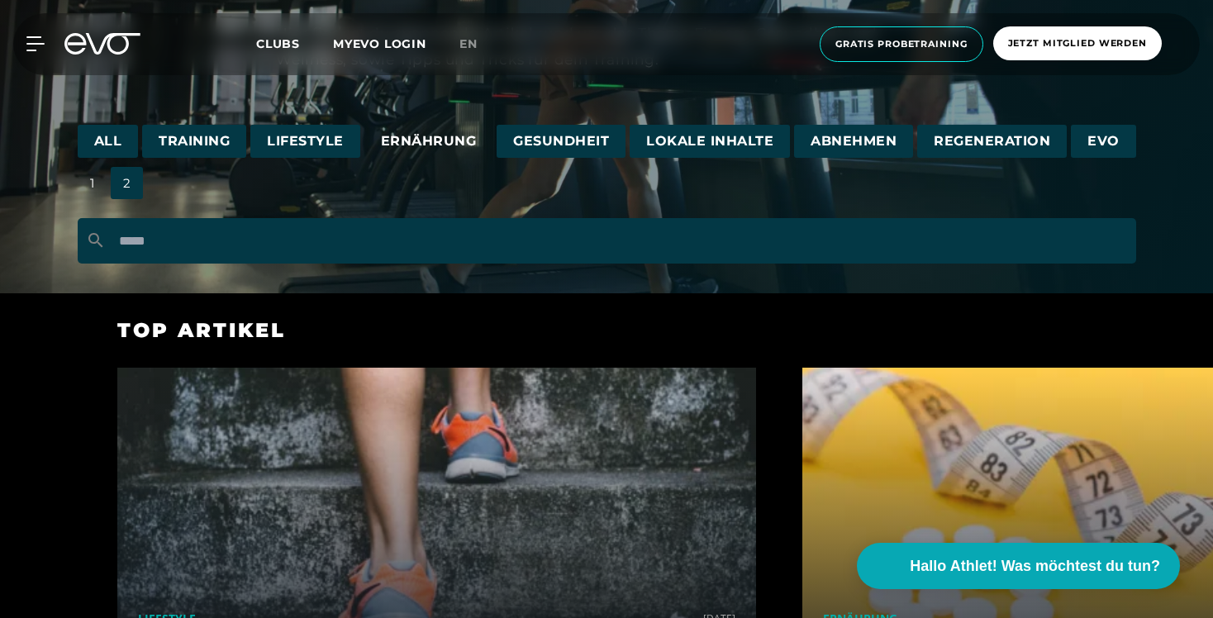
scroll to position [180, 0]
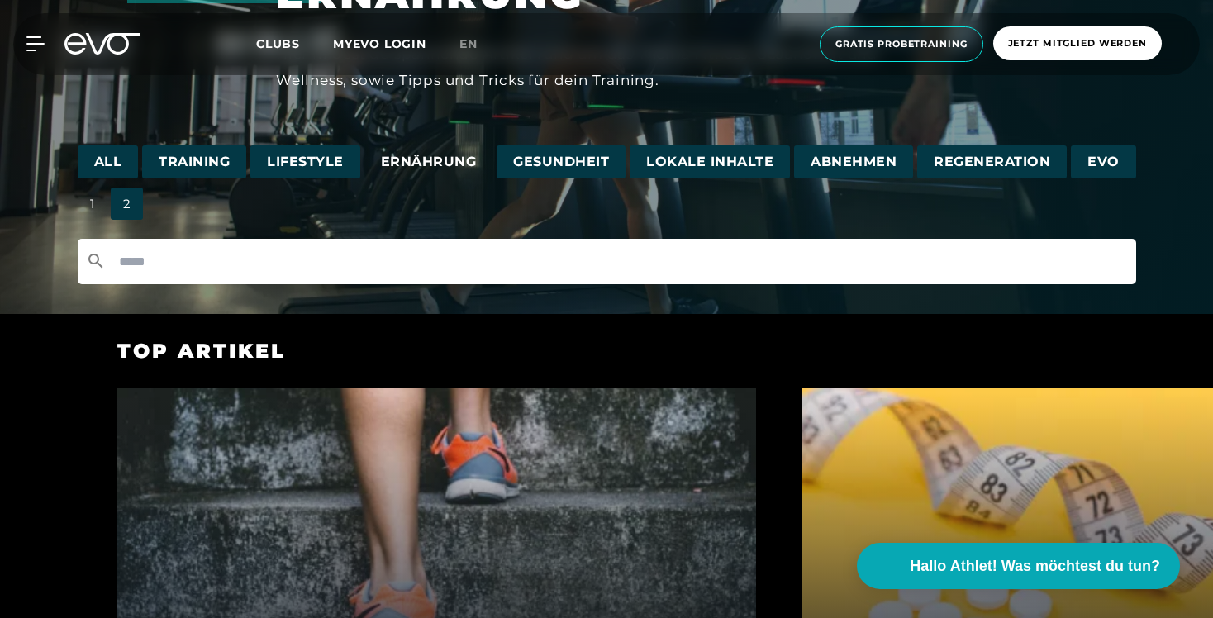
click at [188, 276] on input "text" at bounding box center [607, 261] width 1059 height 45
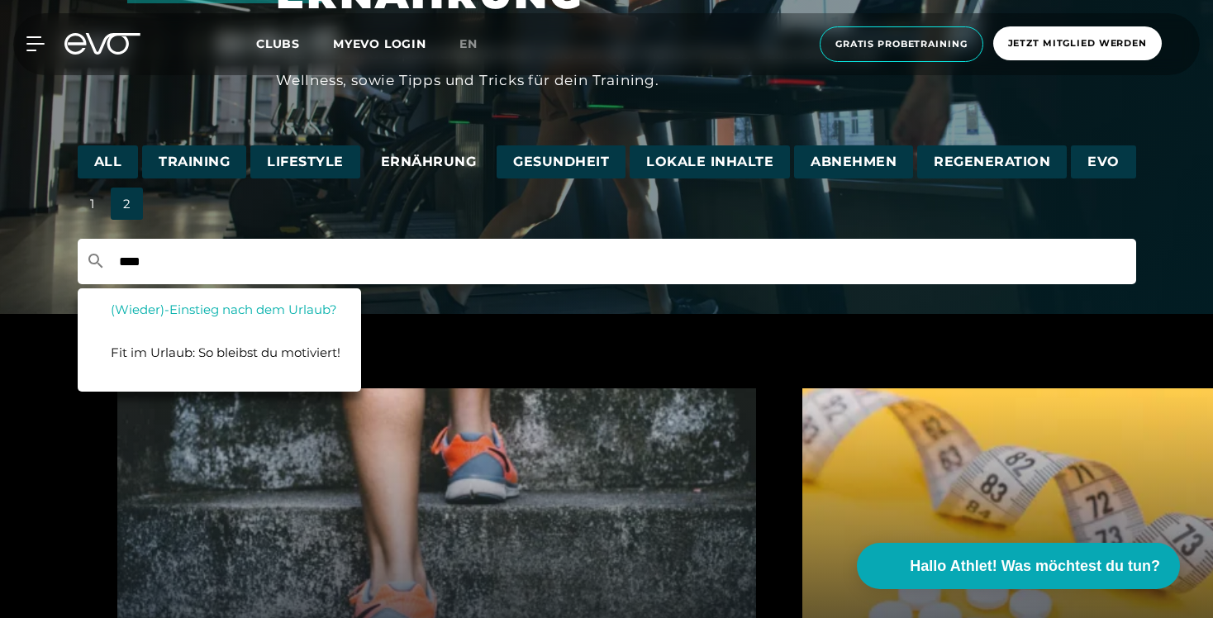
type input "****"
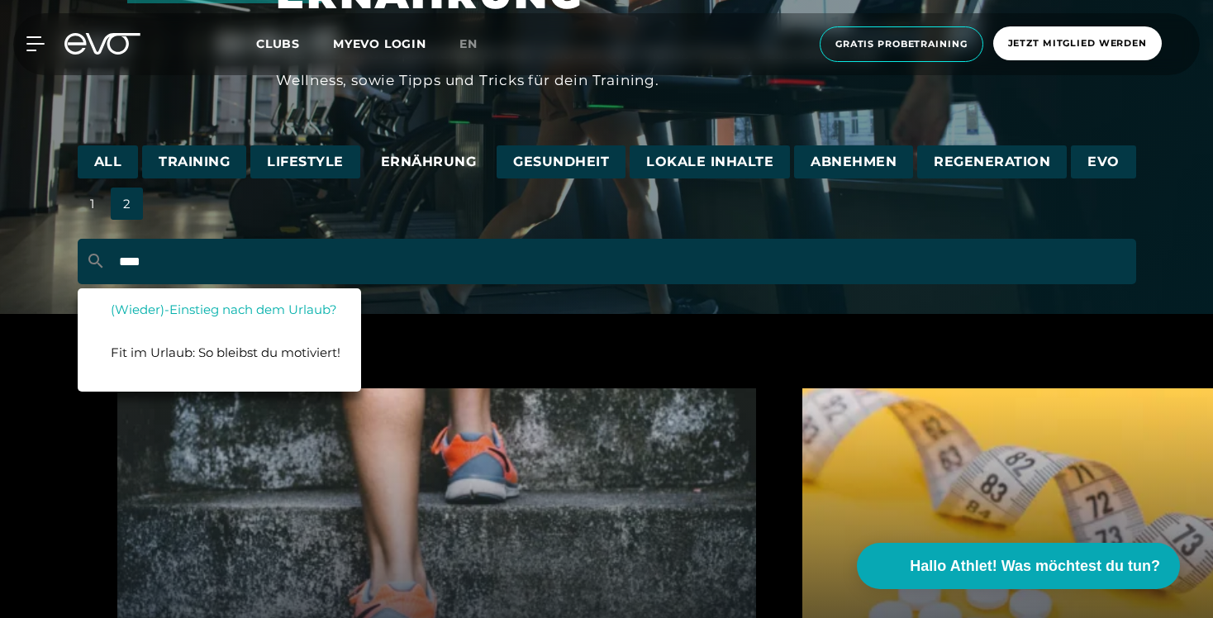
click at [217, 312] on span "(Wieder)-Einstieg nach dem Urlaub?" at bounding box center [224, 310] width 226 height 16
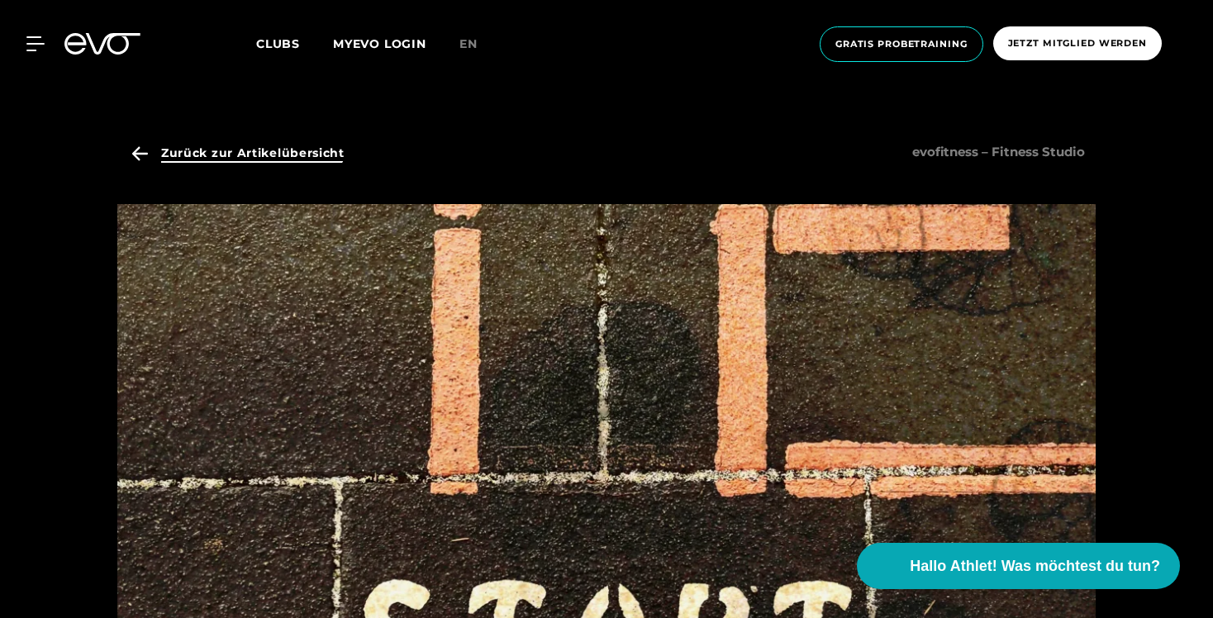
click at [256, 157] on span "Zurück zur Artikelübersicht" at bounding box center [252, 153] width 183 height 17
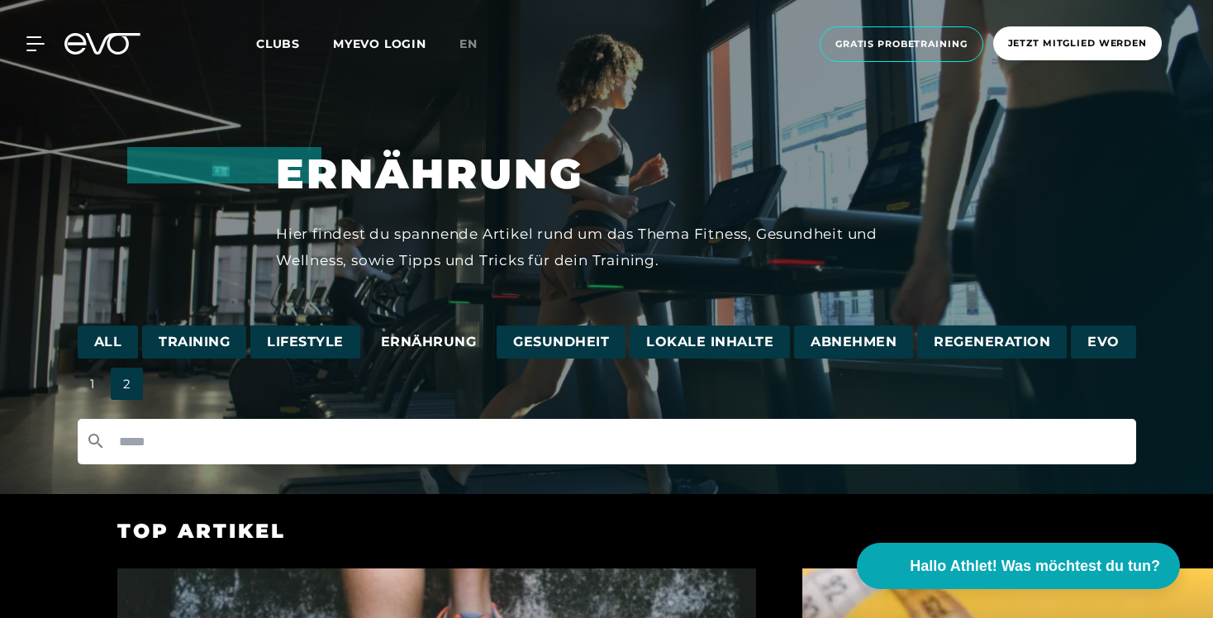
click at [256, 426] on input "text" at bounding box center [607, 441] width 1059 height 45
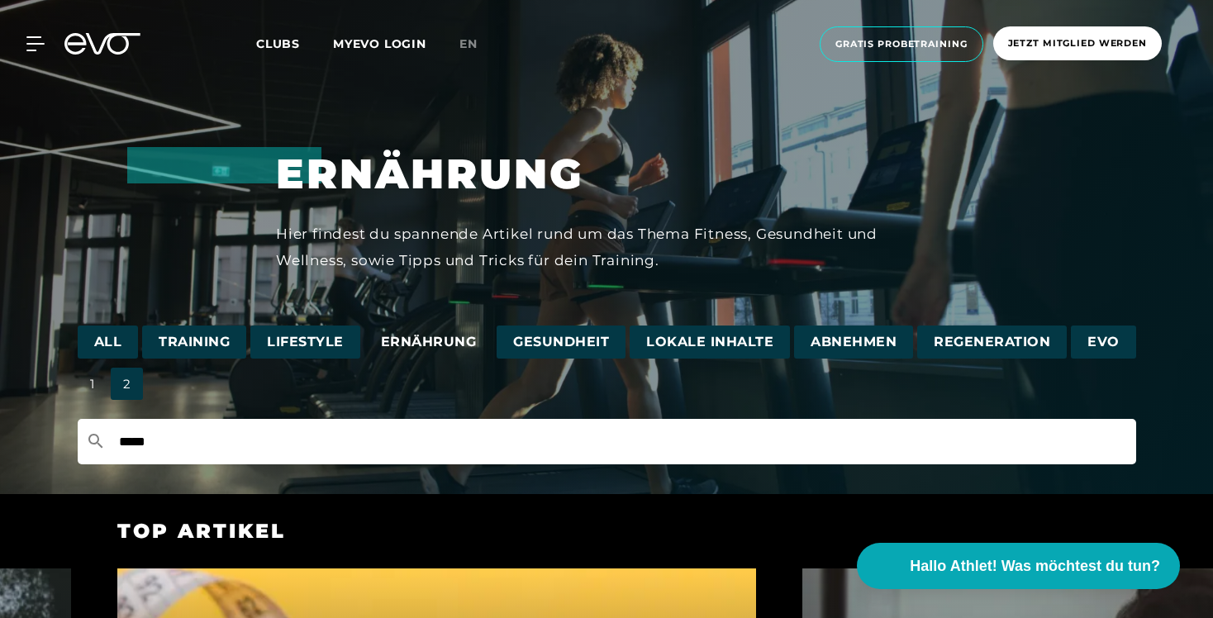
click at [132, 439] on input "*****" at bounding box center [607, 441] width 1059 height 45
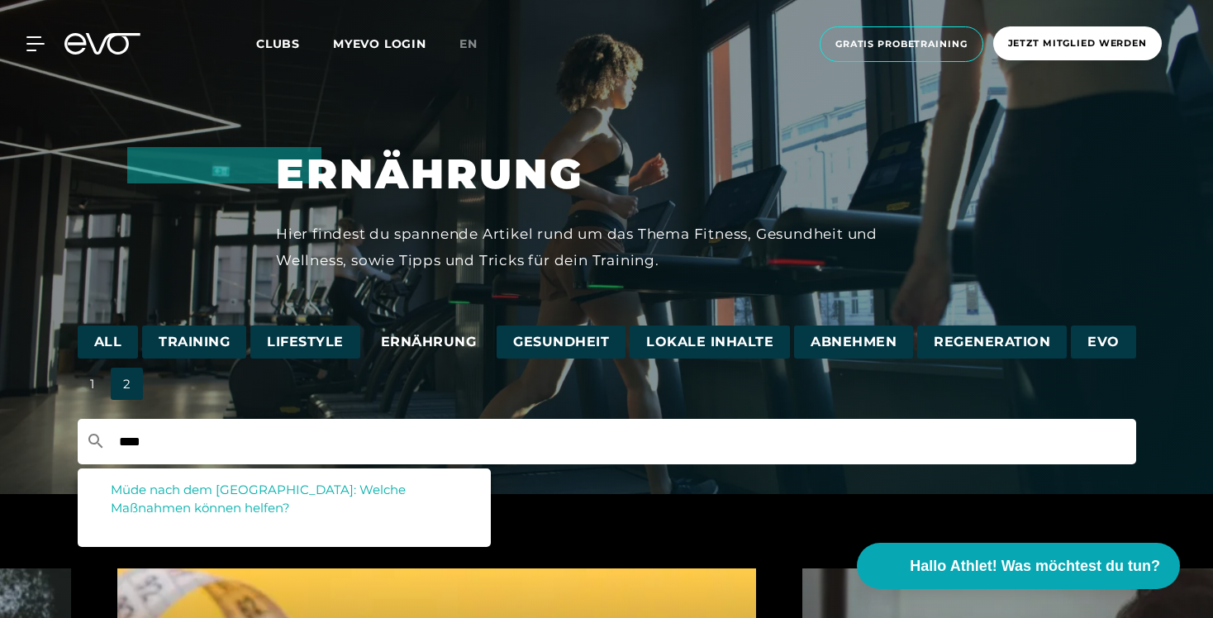
type input "****"
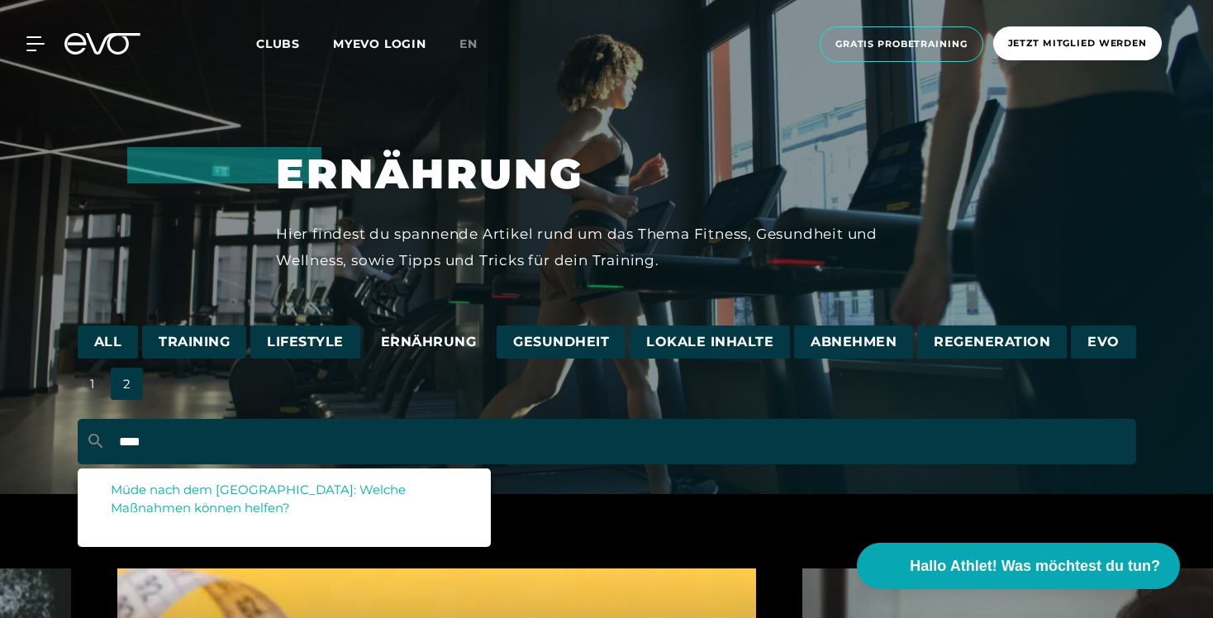
click at [155, 487] on span "Müde nach dem Essen: Welche Maßnahmen können helfen?" at bounding box center [258, 499] width 295 height 35
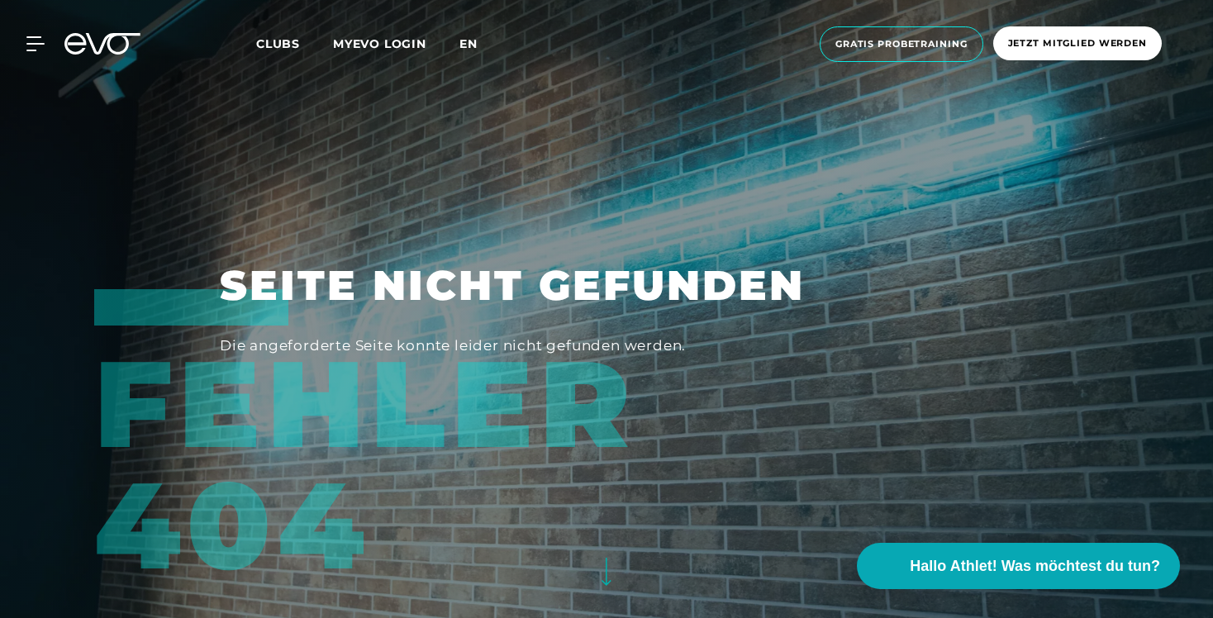
click at [469, 44] on span "en" at bounding box center [469, 43] width 18 height 15
click at [341, 103] on div at bounding box center [606, 309] width 1213 height 618
click at [464, 51] on link "en" at bounding box center [479, 44] width 38 height 19
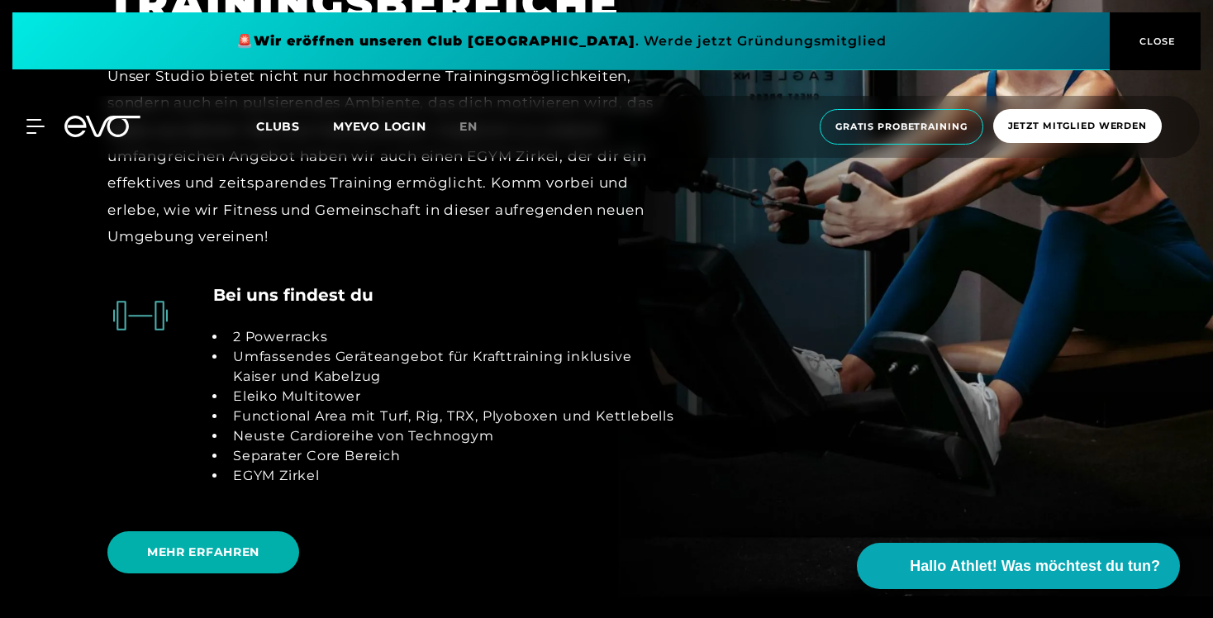
scroll to position [163, 0]
